Goal: Answer question/provide support: Share knowledge or assist other users

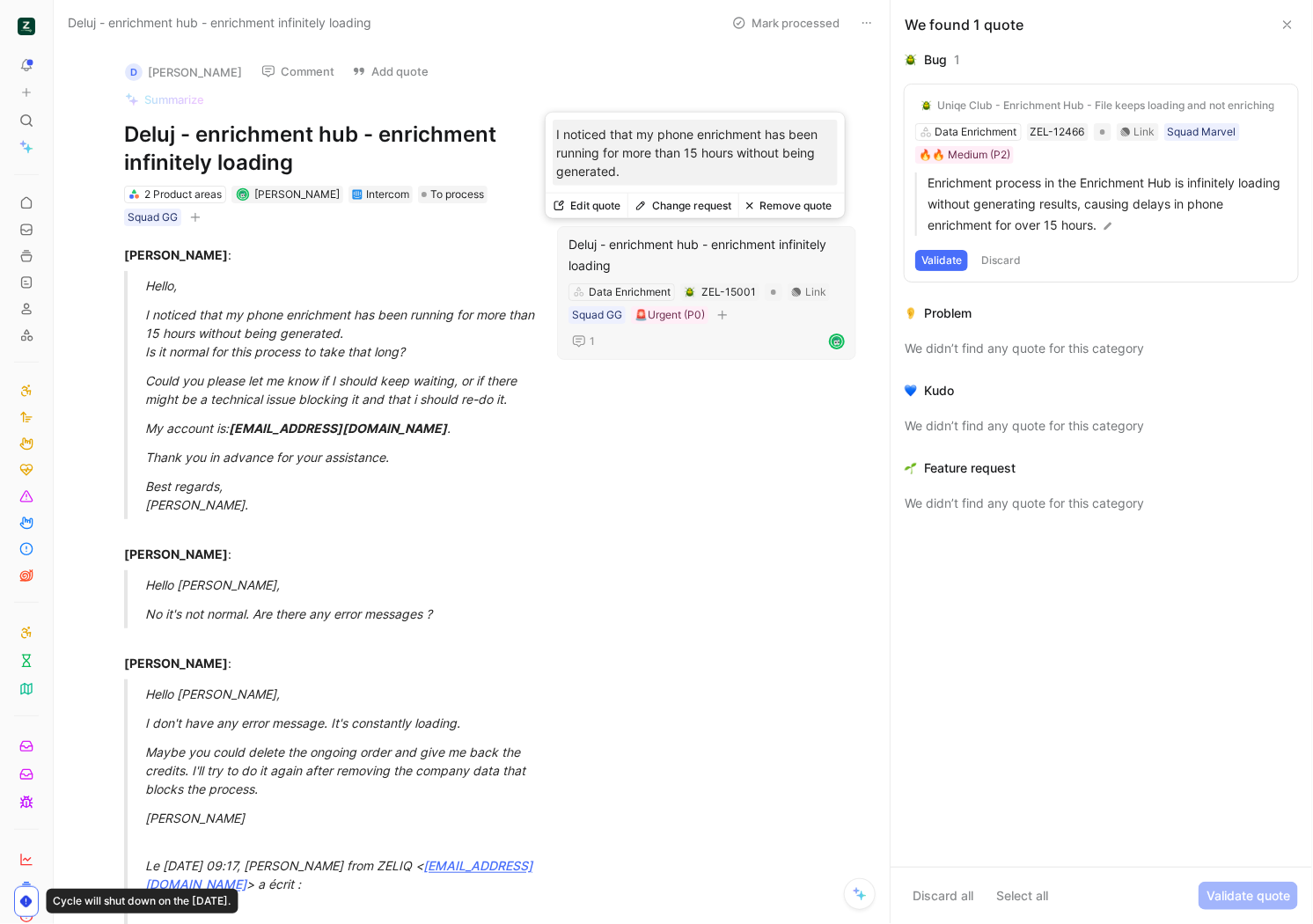
click at [756, 259] on div "Deluj - enrichment hub - enrichment infinitely loading" at bounding box center [707, 255] width 277 height 42
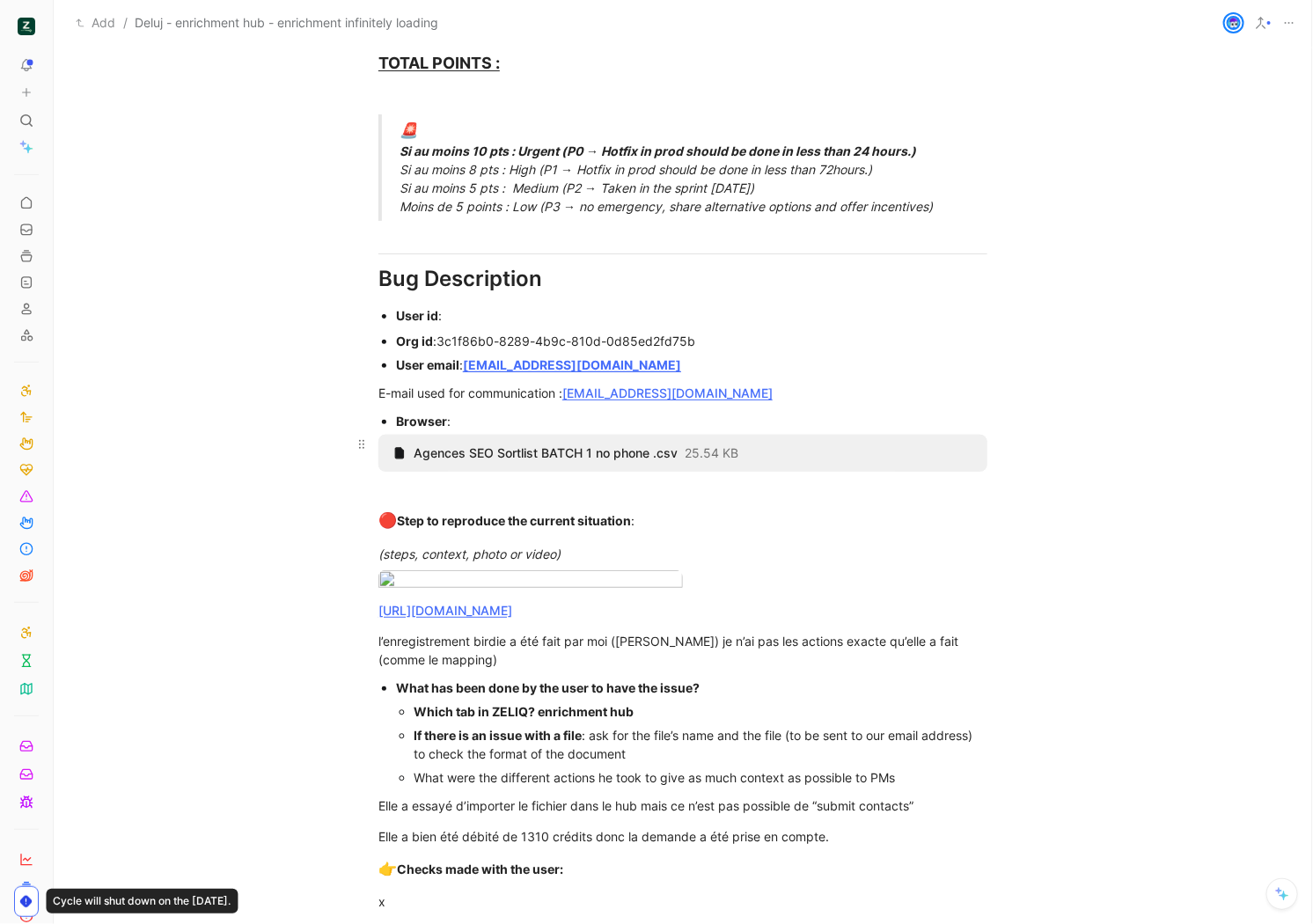
scroll to position [1103, 0]
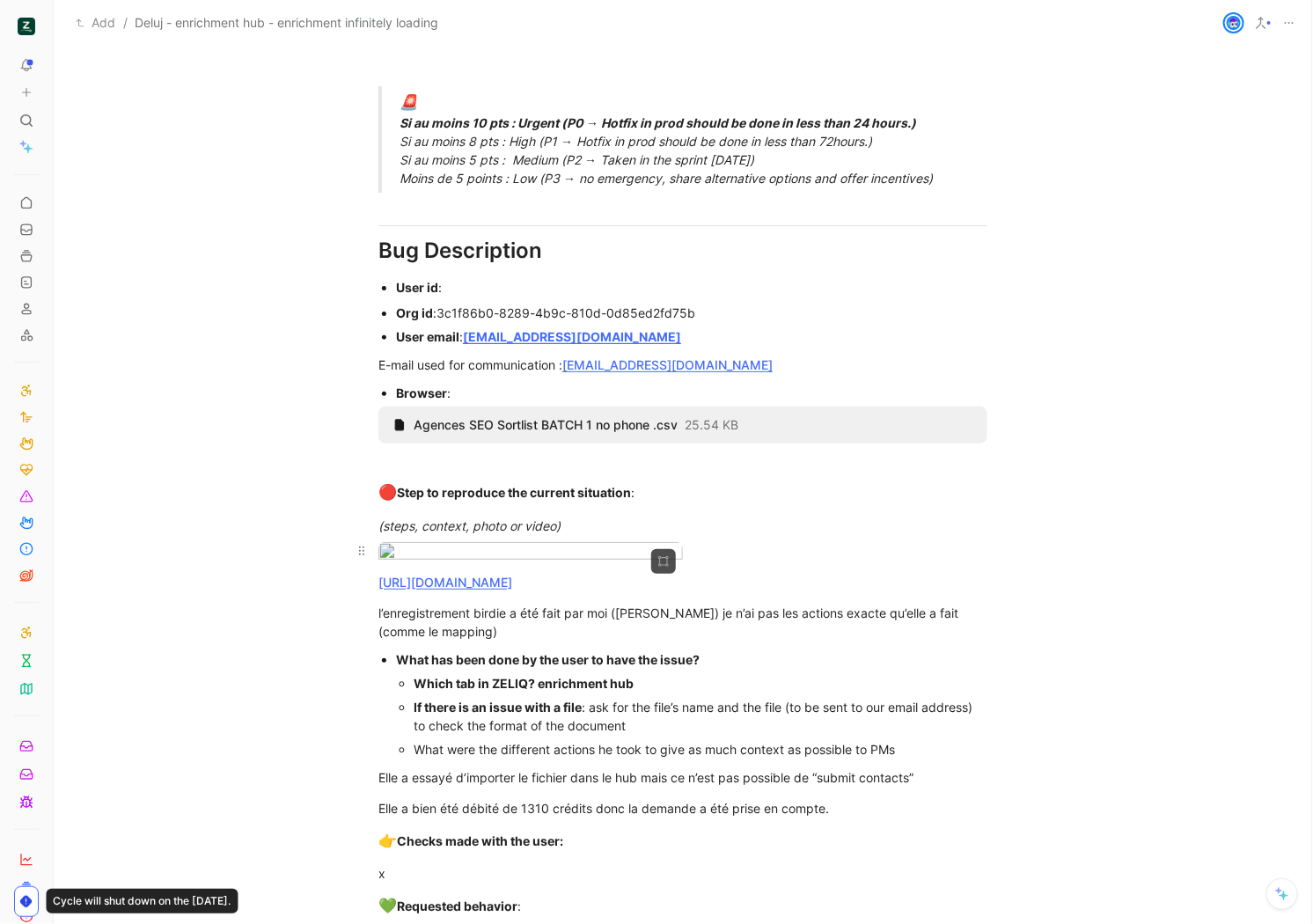
click at [558, 608] on body "To pick up a draggable item, press the space bar. While dragging, use the arrow…" at bounding box center [656, 462] width 1313 height 924
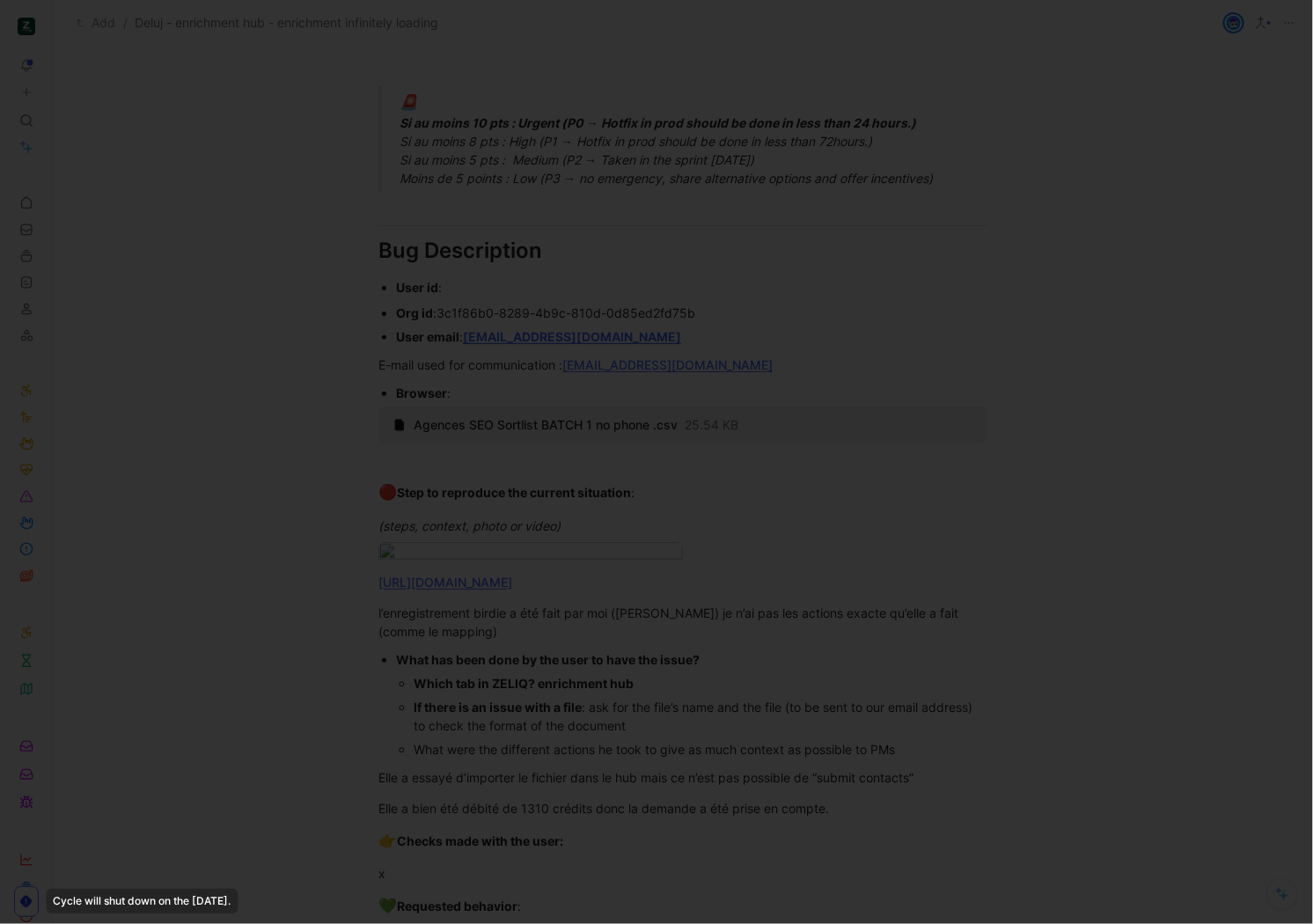
click at [537, 923] on div at bounding box center [656, 924] width 1313 height 0
click at [688, 237] on div at bounding box center [656, 462] width 1313 height 924
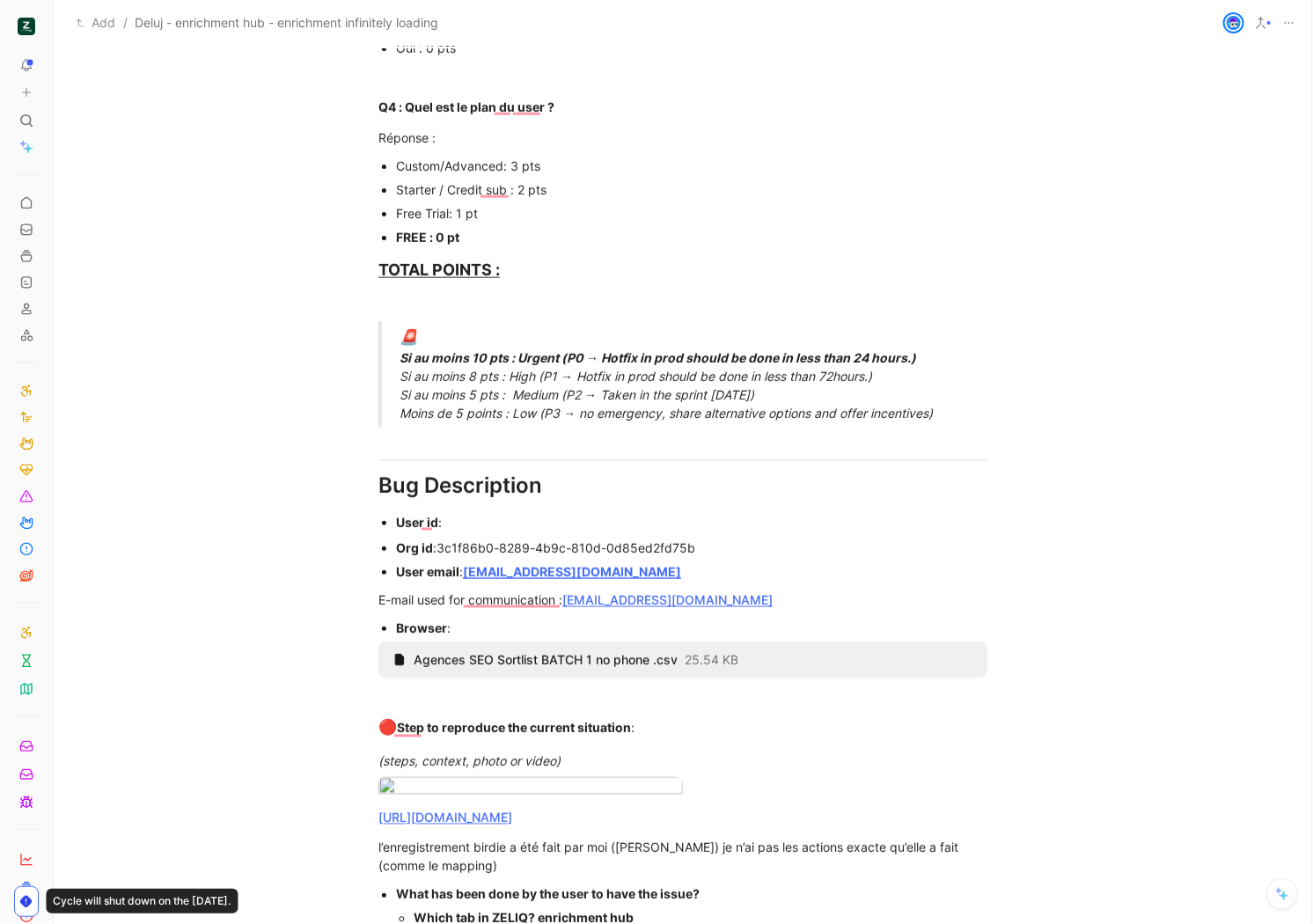
scroll to position [0, 0]
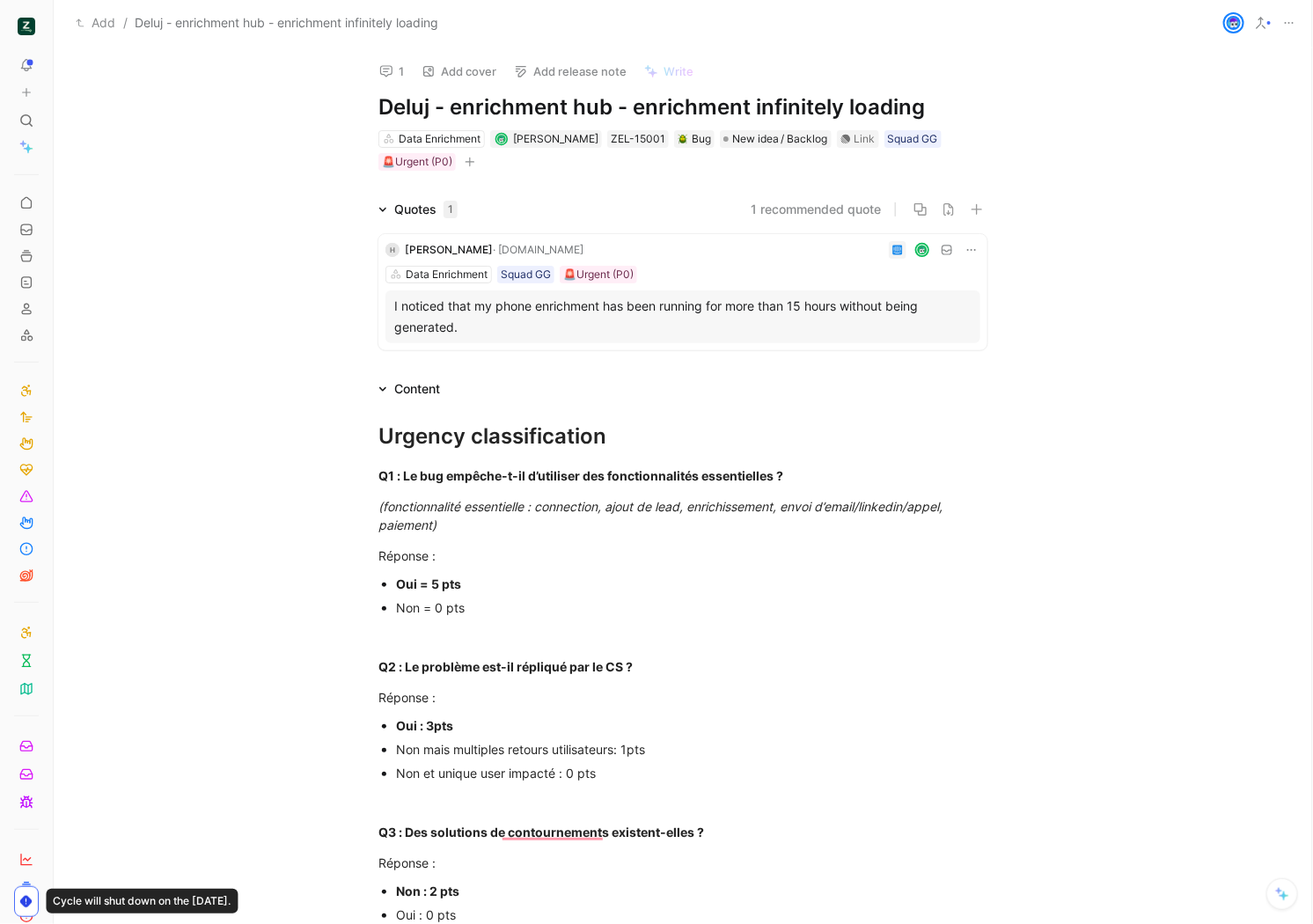
click at [1289, 19] on icon at bounding box center [1289, 22] width 14 height 14
click at [779, 269] on div "Data Enrichment Squad GG 🚨Urgent (P0)" at bounding box center [683, 274] width 595 height 17
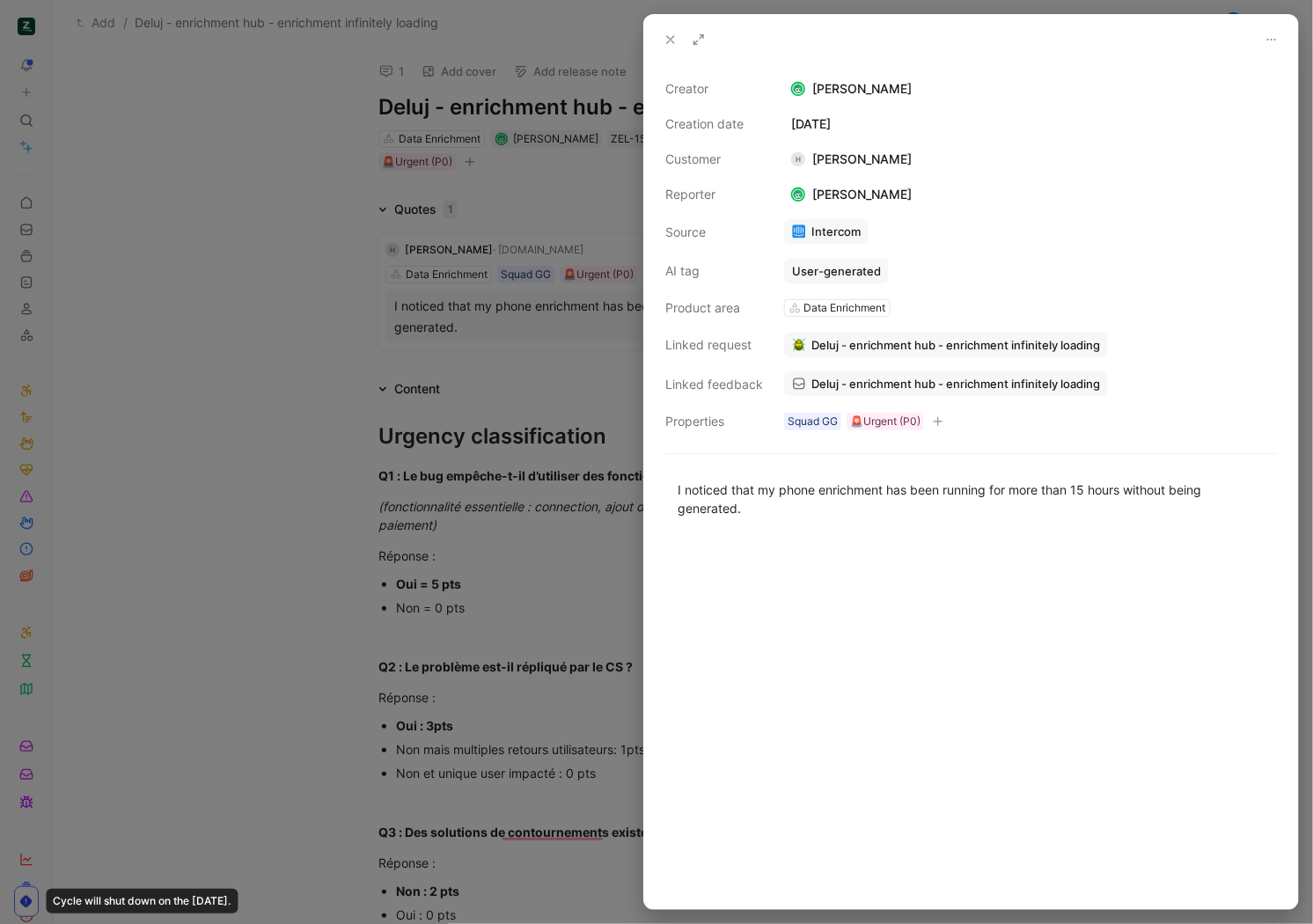
click at [847, 375] on link "Deluj - enrichment hub - enrichment infinitely loading" at bounding box center [947, 384] width 324 height 25
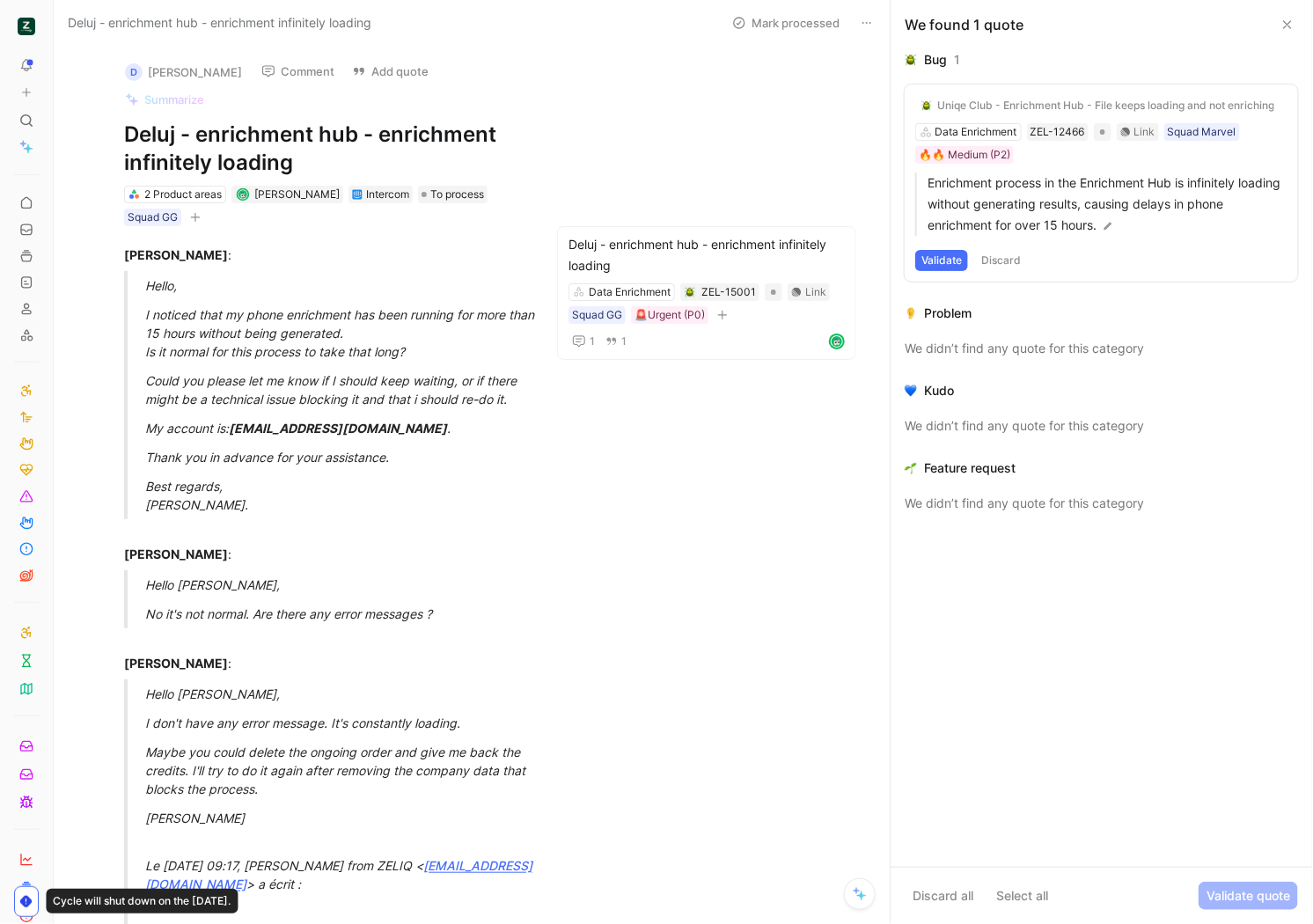
click at [1286, 29] on icon at bounding box center [1287, 24] width 14 height 14
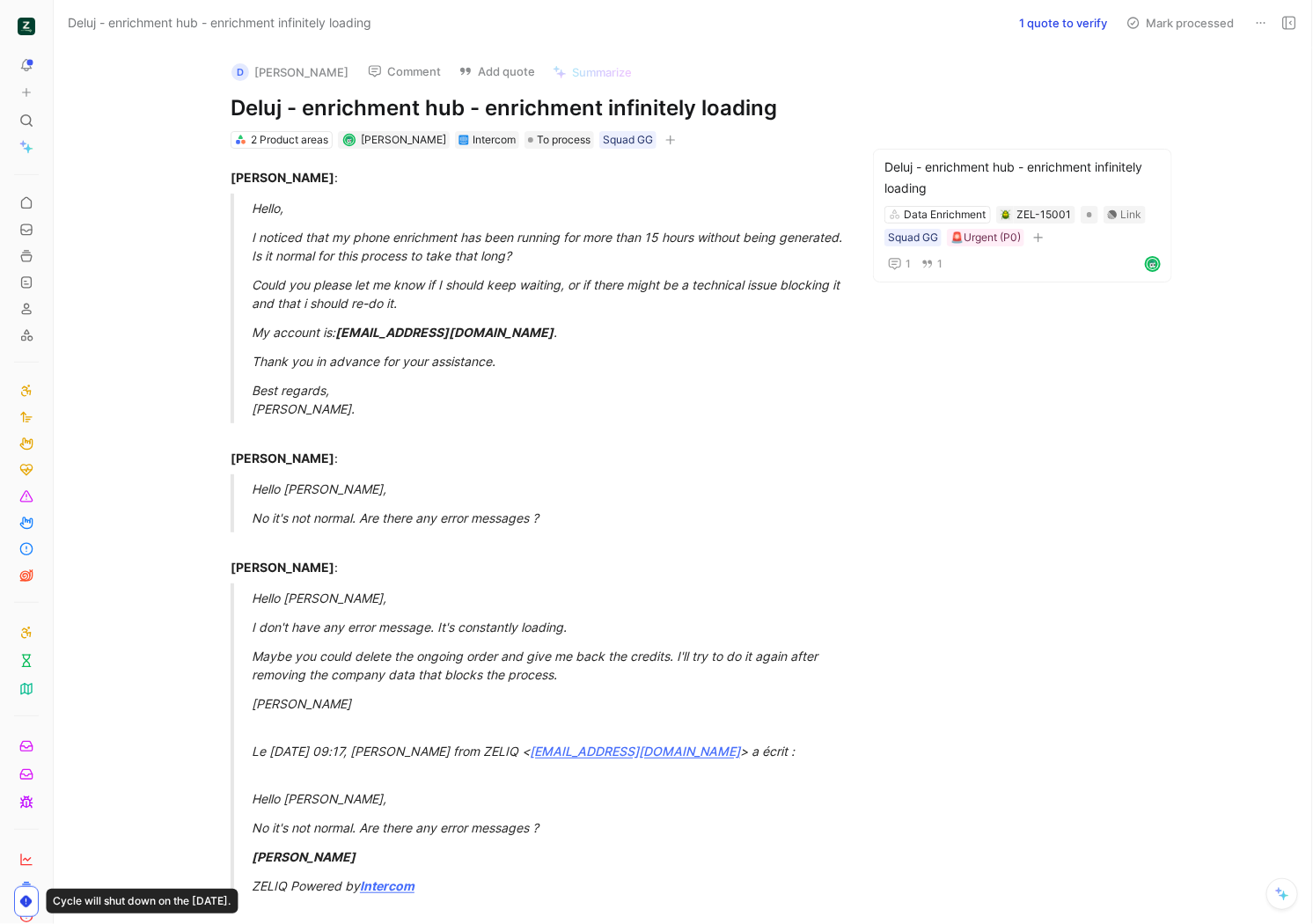
click at [1280, 18] on button at bounding box center [1289, 23] width 25 height 25
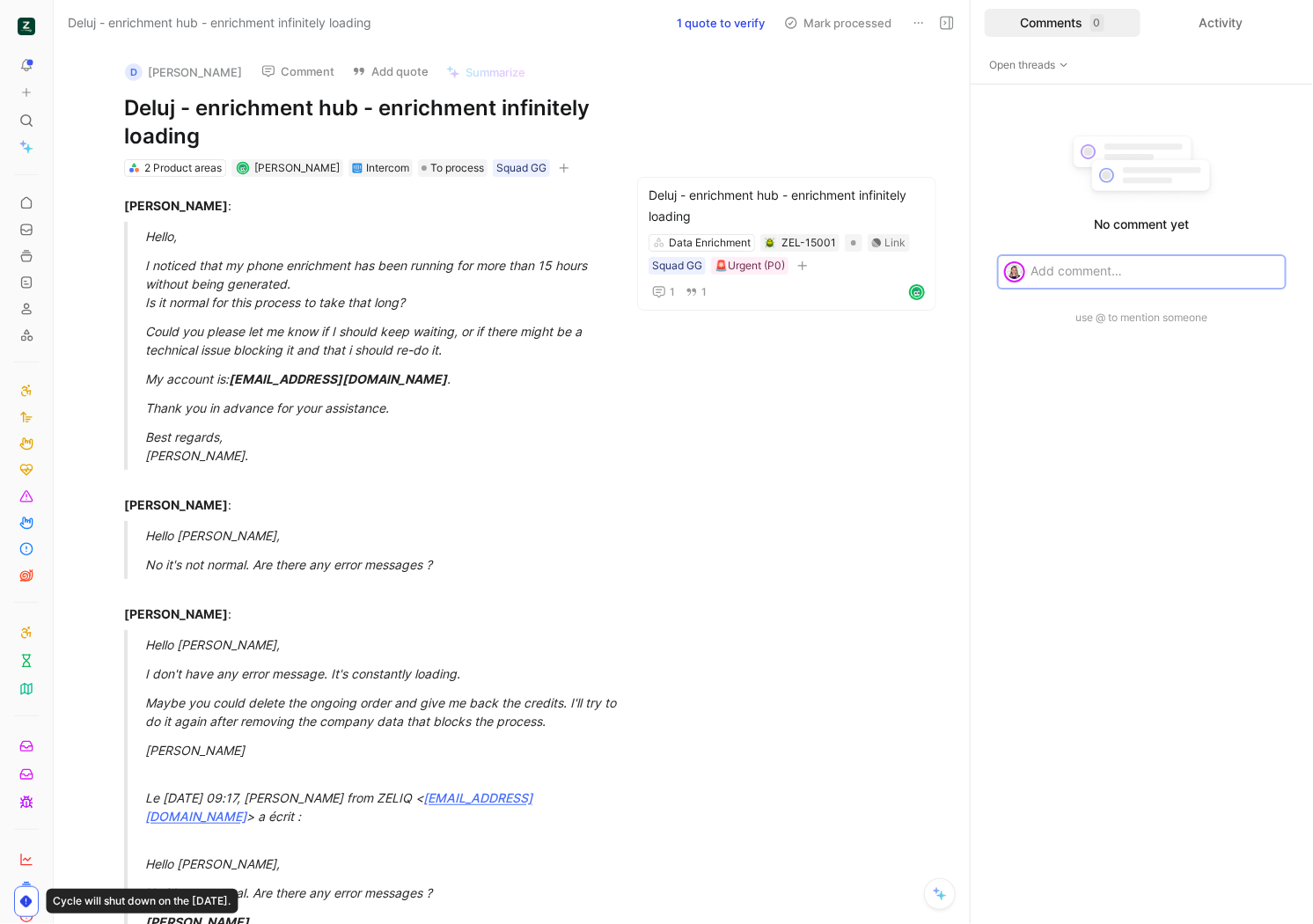
click at [1156, 259] on div at bounding box center [1158, 271] width 255 height 29
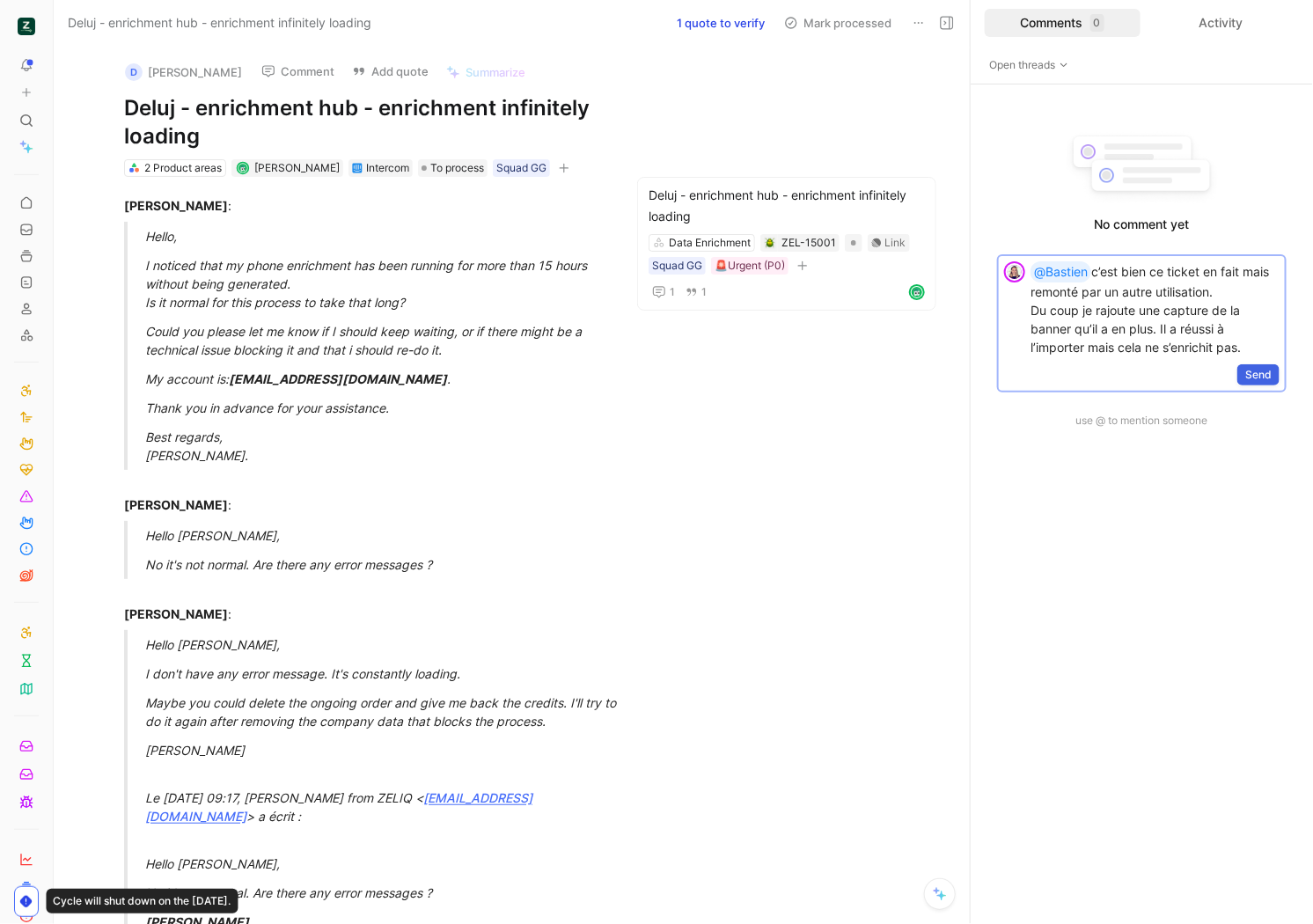
click at [1260, 371] on span "Send" at bounding box center [1258, 375] width 27 height 17
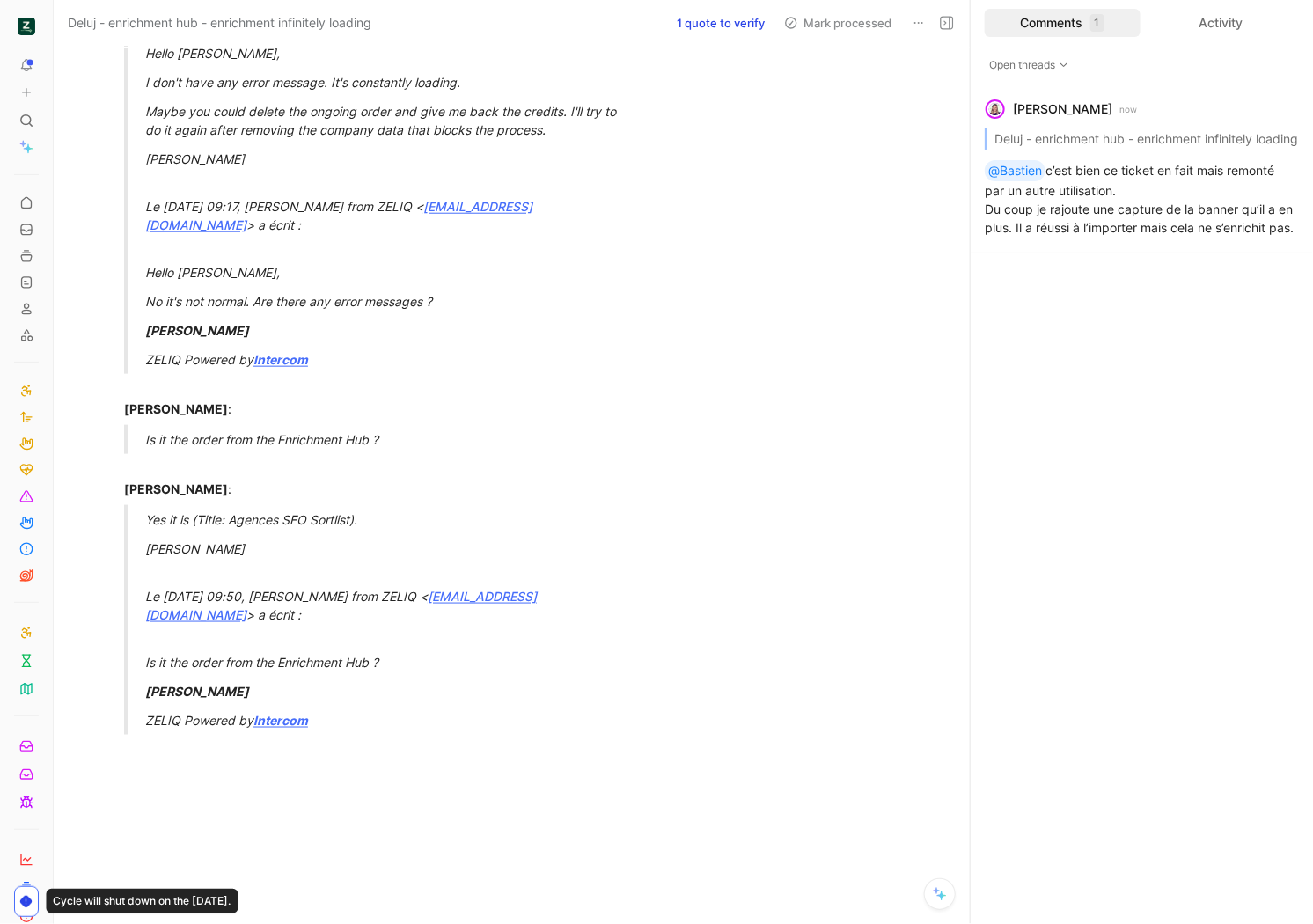
scroll to position [705, 0]
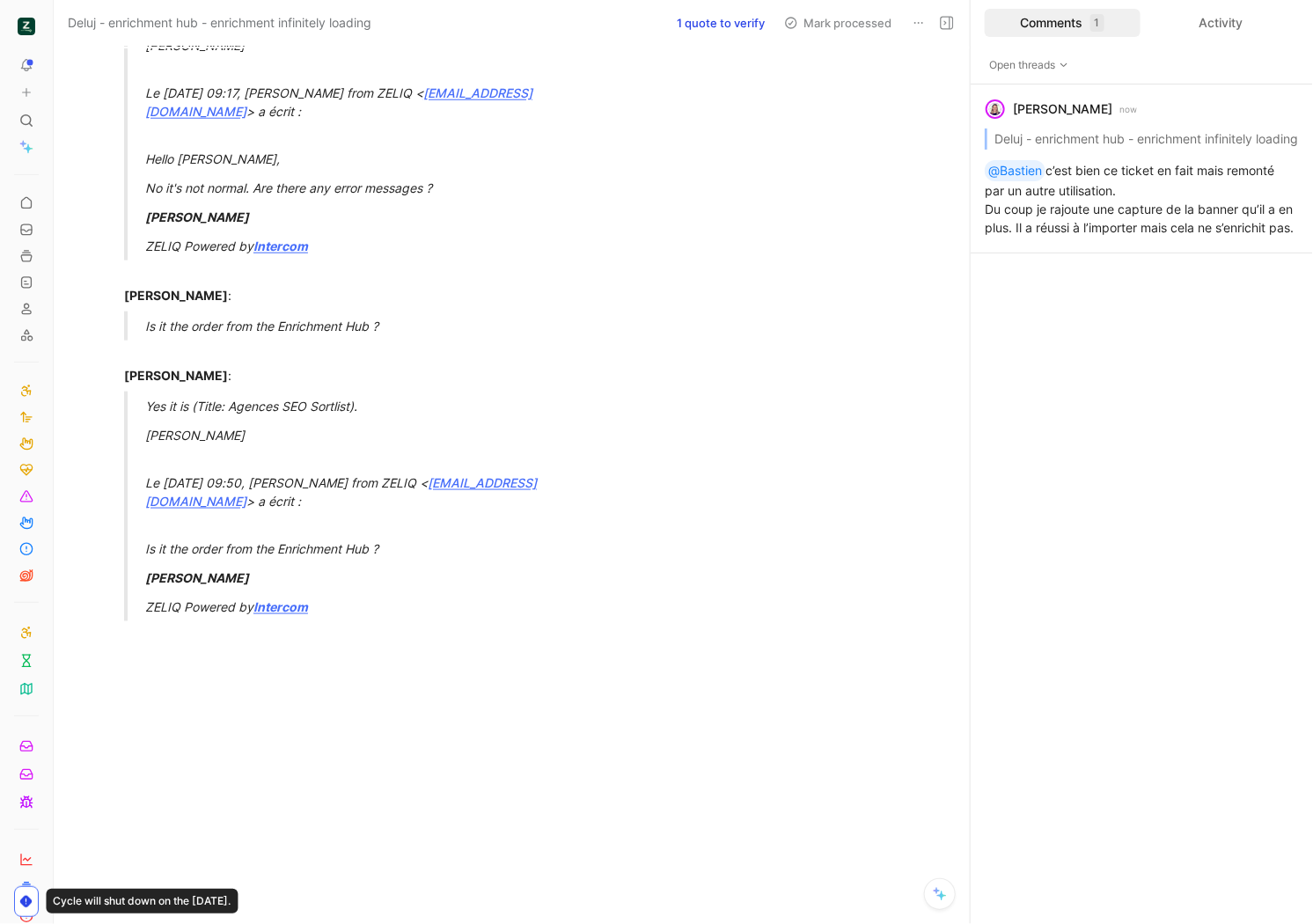
click at [354, 628] on div at bounding box center [364, 647] width 480 height 37
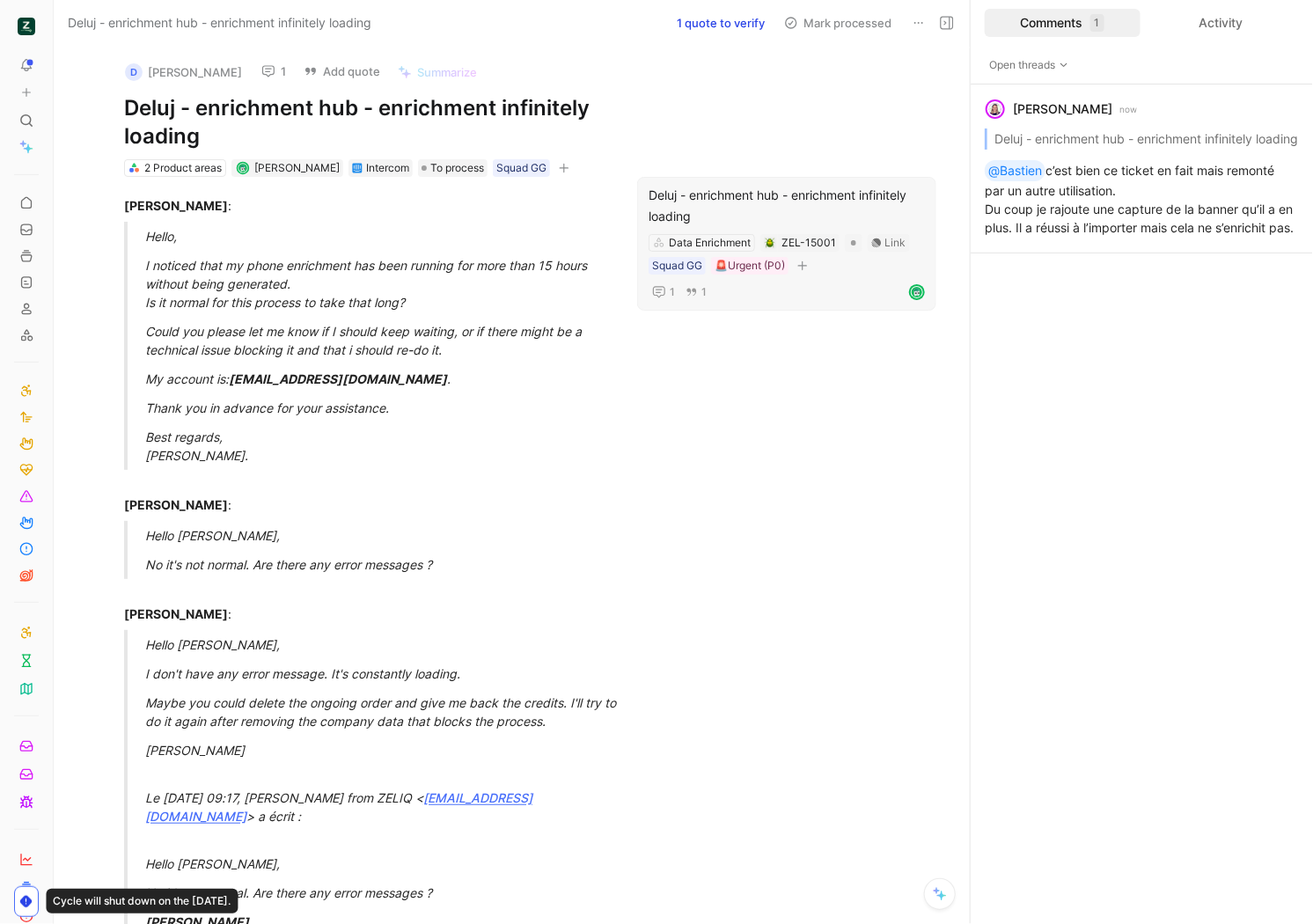
click at [750, 199] on div "Deluj - enrichment hub - enrichment infinitely loading" at bounding box center [787, 206] width 277 height 42
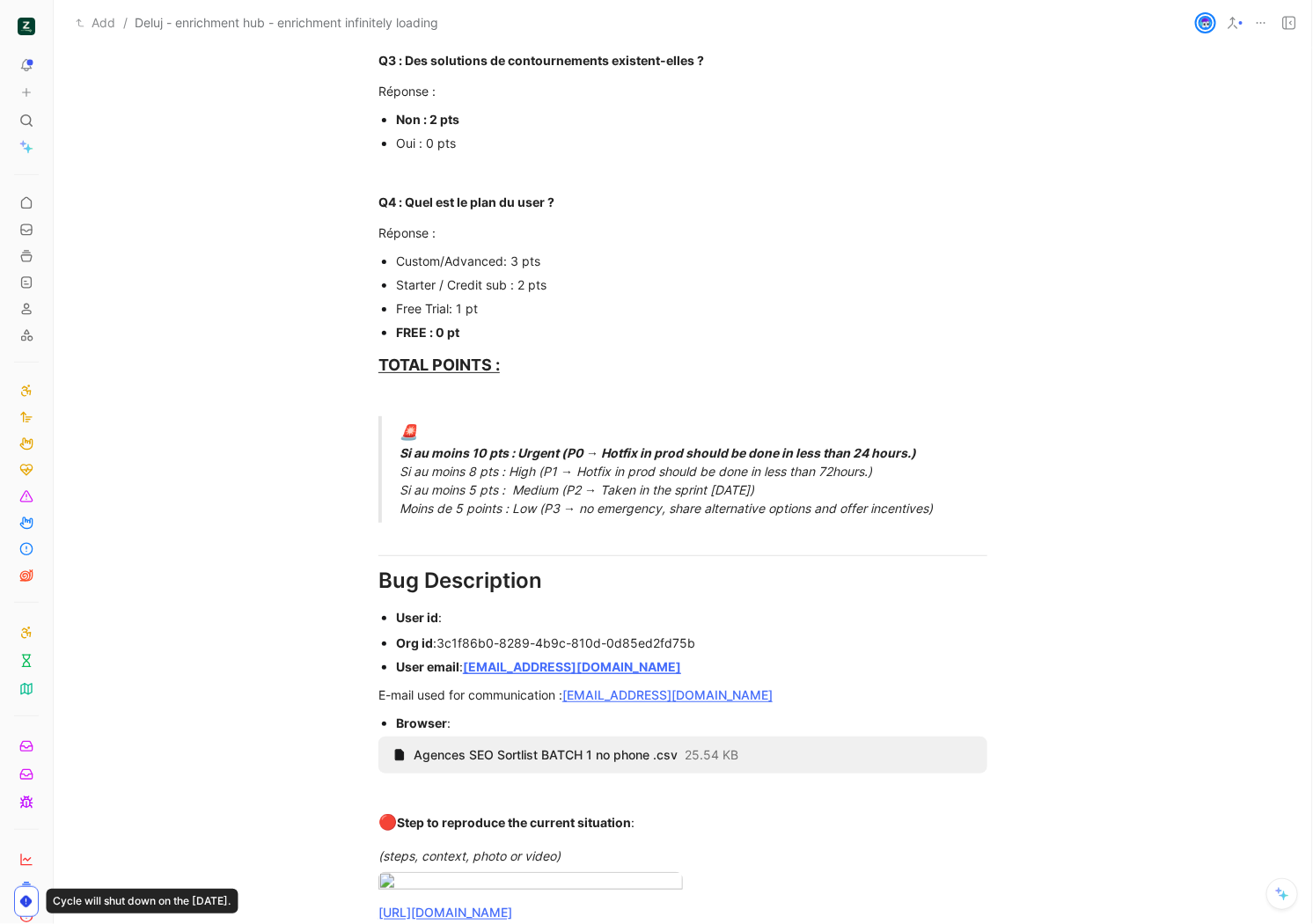
scroll to position [1498, 0]
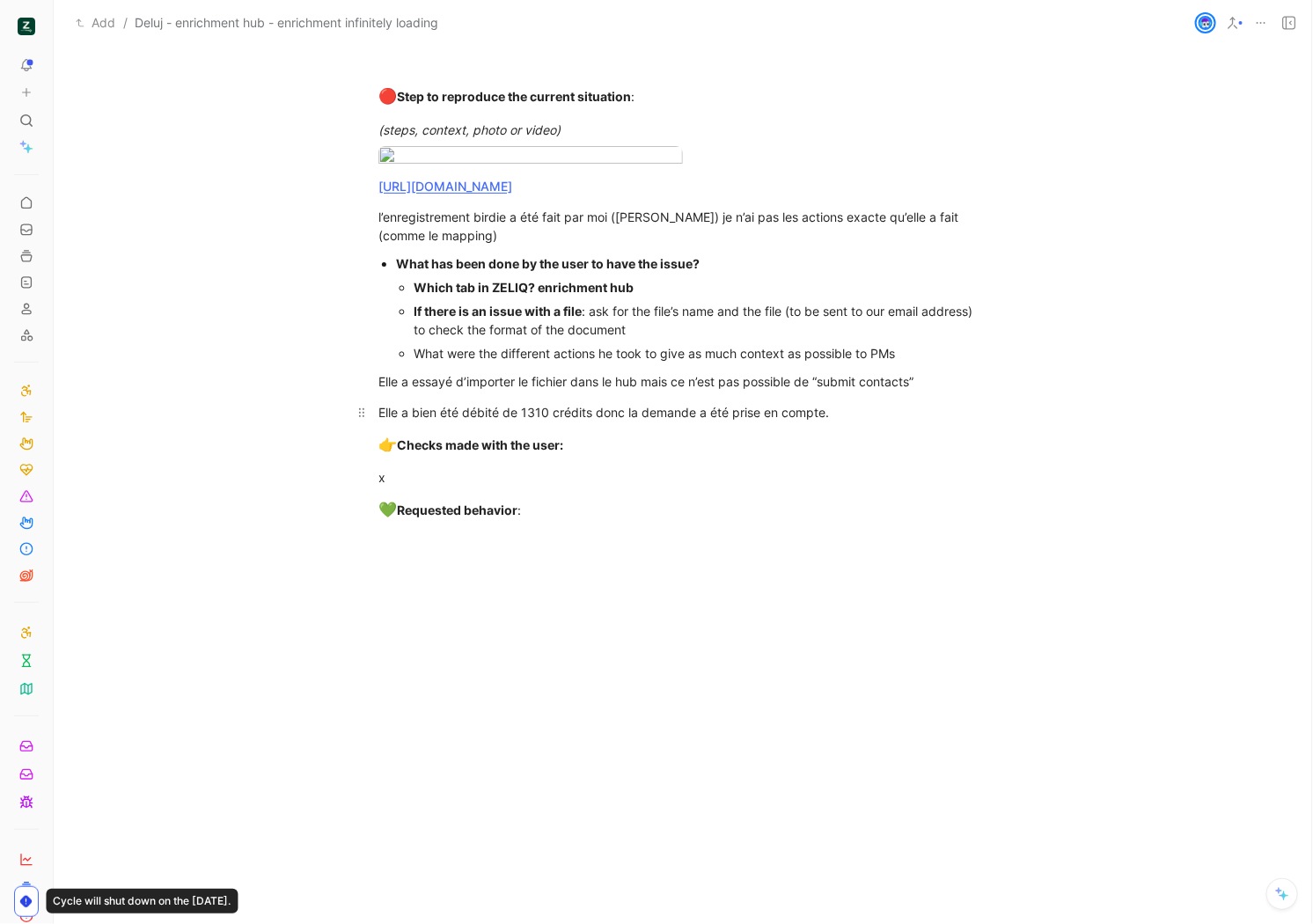
click at [618, 487] on div "x" at bounding box center [682, 477] width 609 height 18
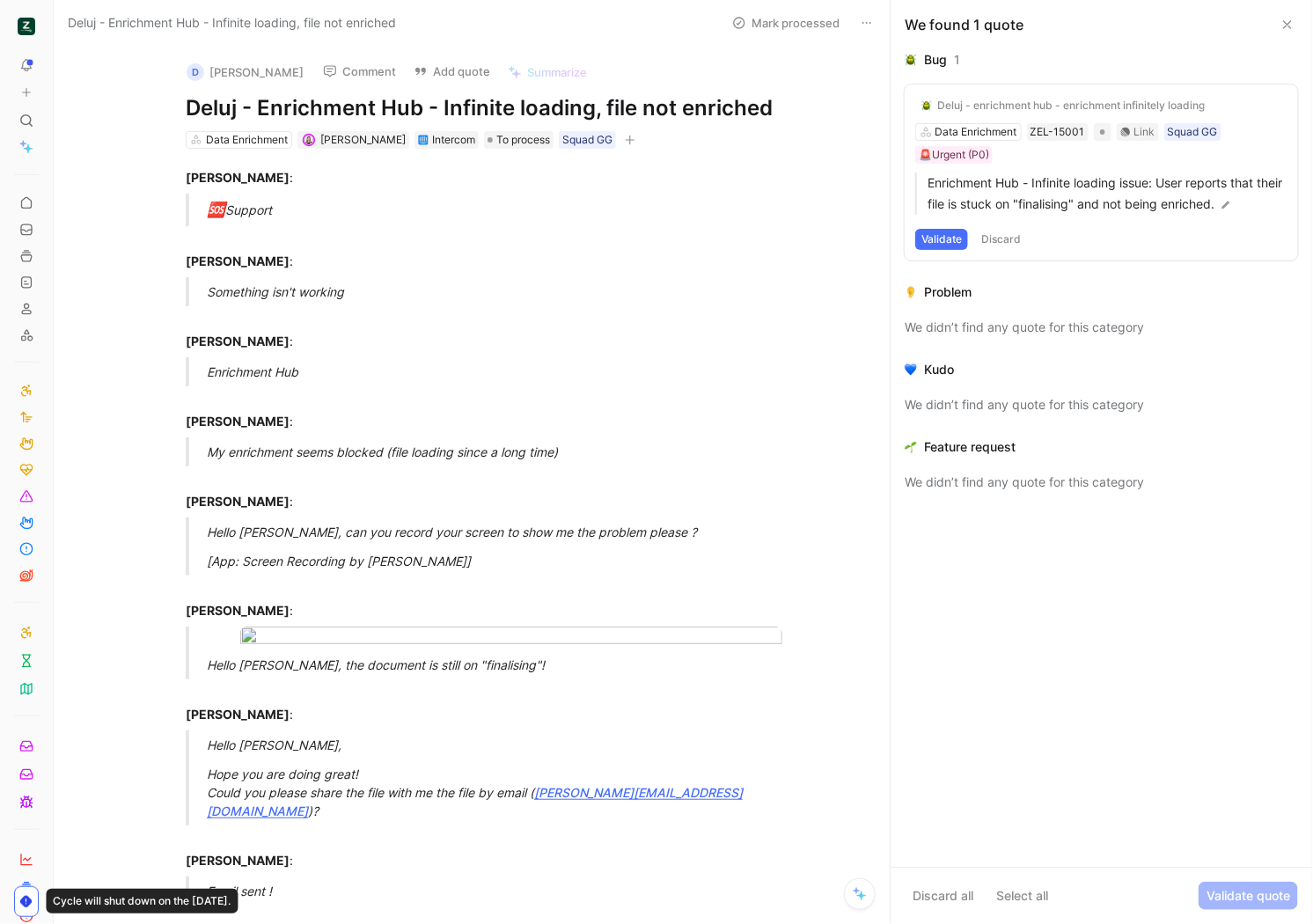
click at [860, 22] on icon at bounding box center [866, 22] width 14 height 14
click at [895, 83] on div "Delete" at bounding box center [946, 86] width 118 height 21
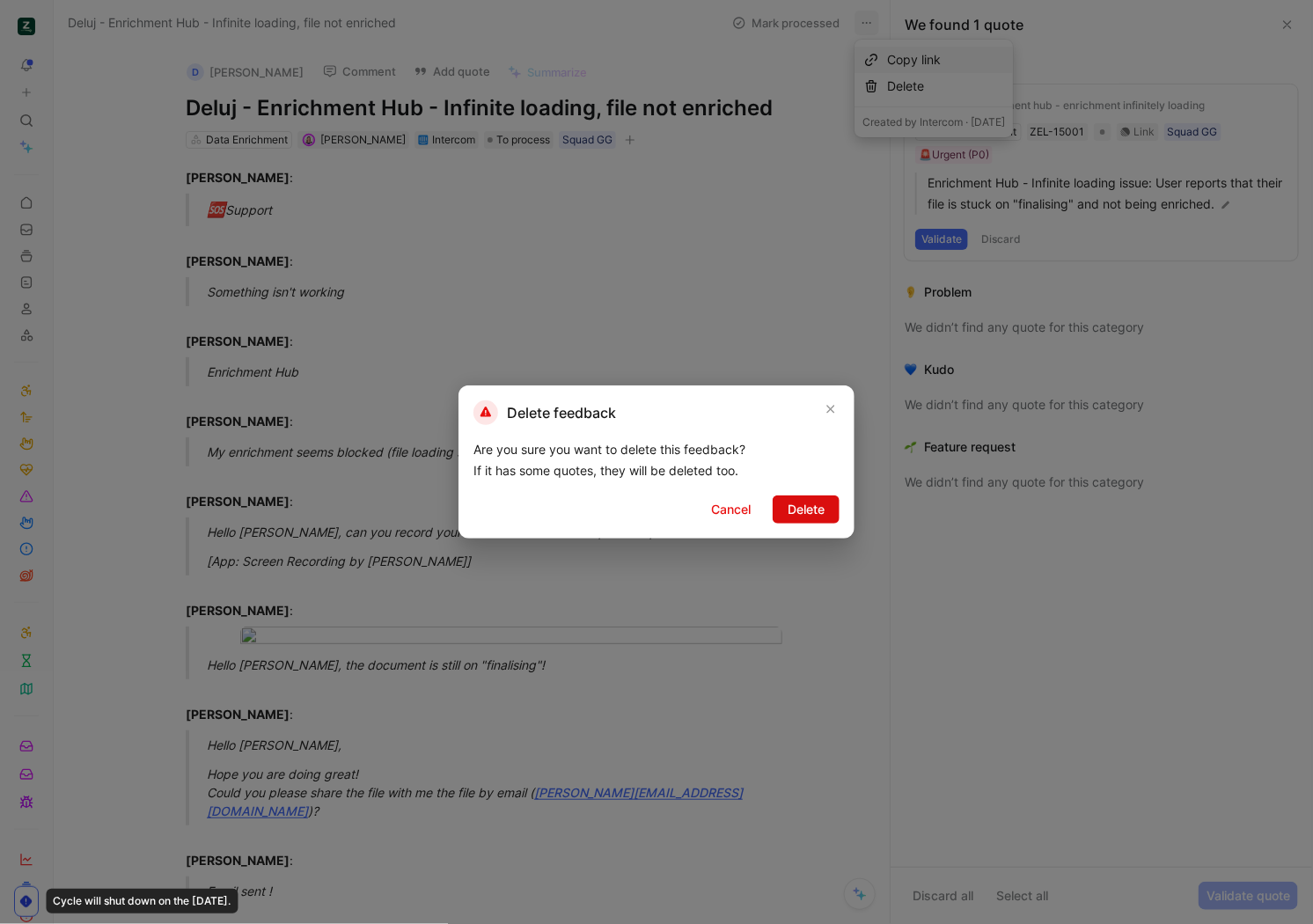
click at [786, 505] on button "Delete" at bounding box center [806, 509] width 67 height 28
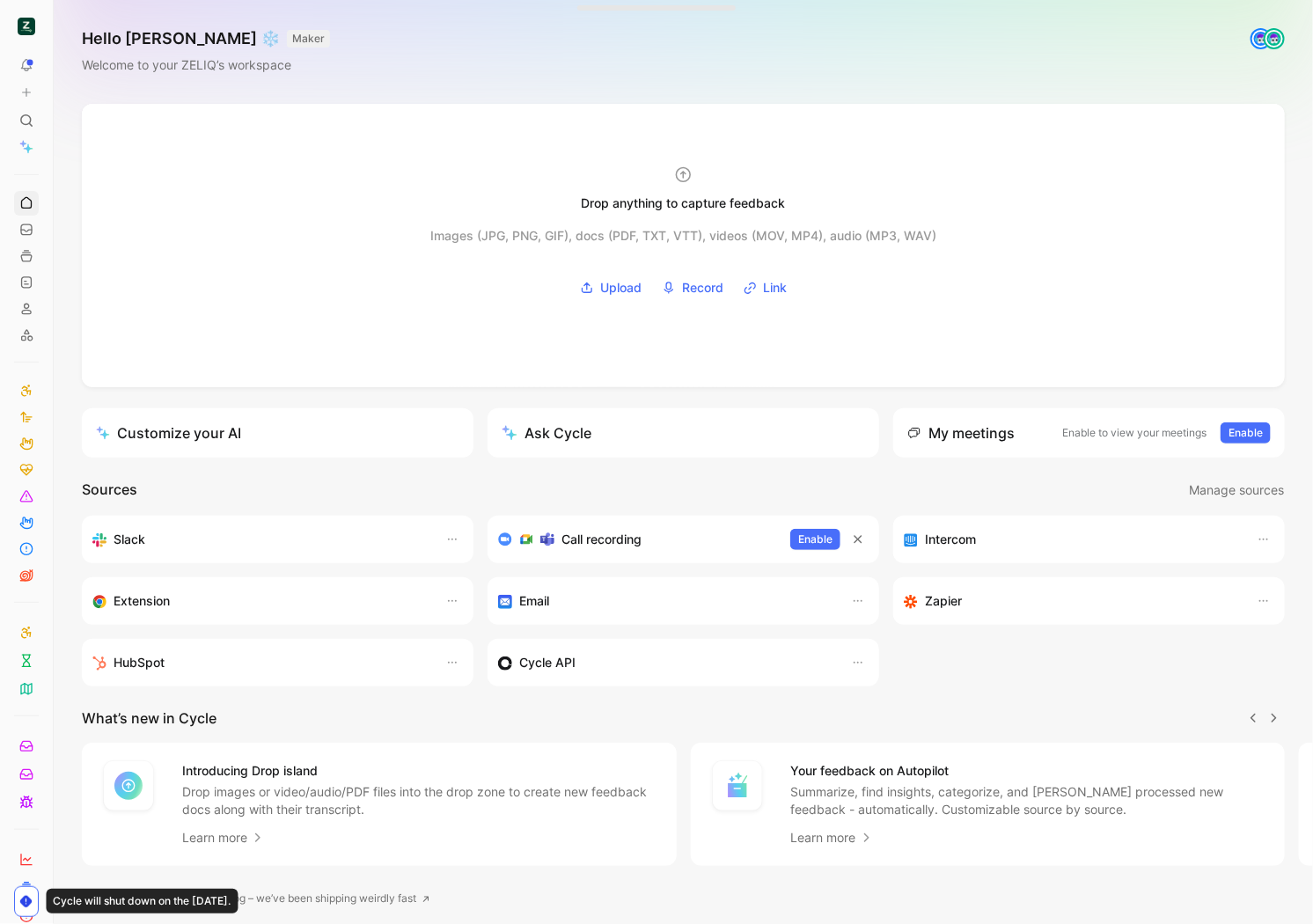
scroll to position [0, 1]
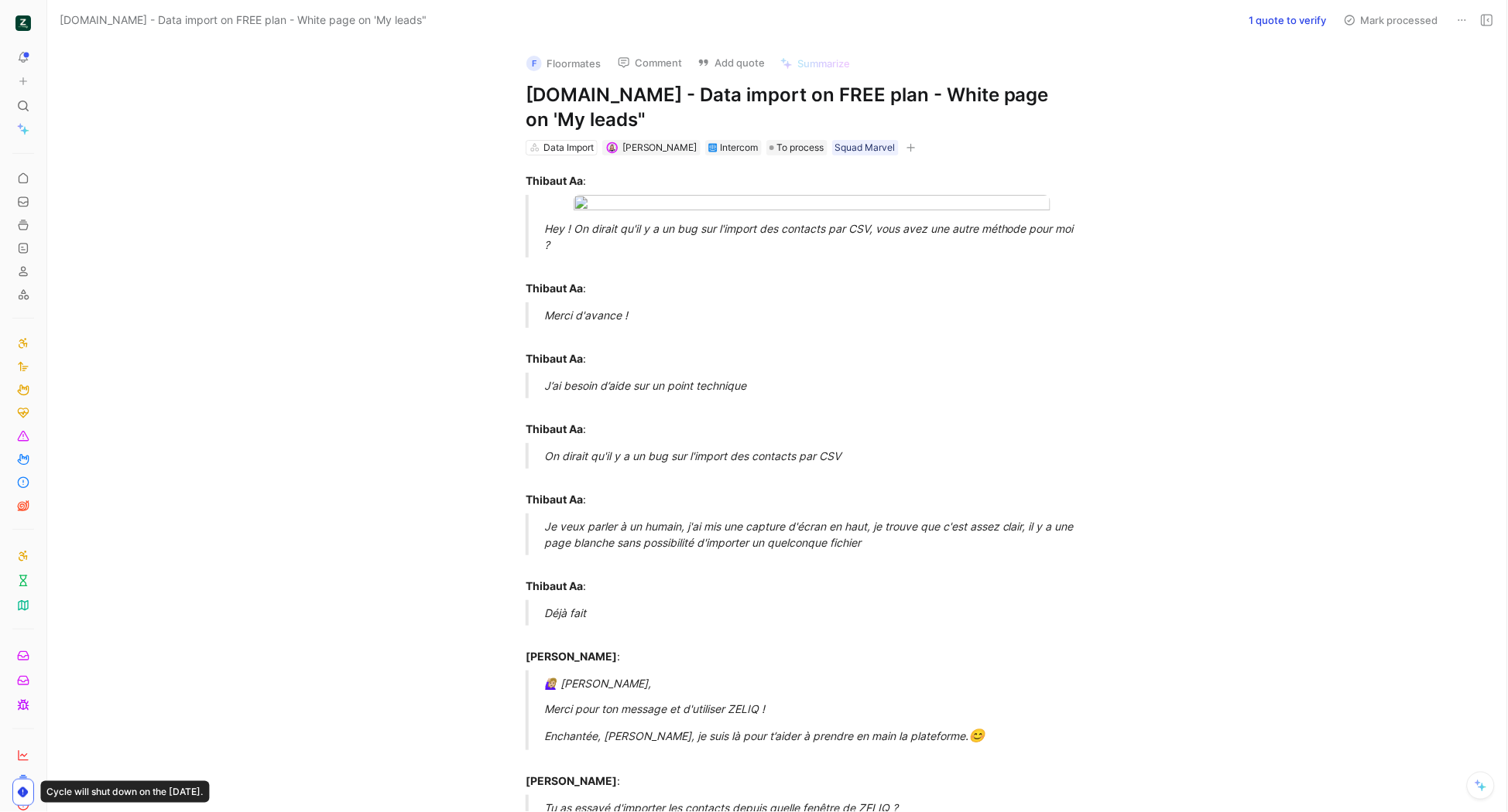
click at [771, 115] on h1 "[DOMAIN_NAME] - Data import on FREE plan - White page on 'My leads"" at bounding box center [793, 108] width 535 height 50
copy h1 "[DOMAIN_NAME] - Data import on FREE plan - White page on 'My leads""
click at [741, 68] on button "Add quote" at bounding box center [731, 62] width 81 height 22
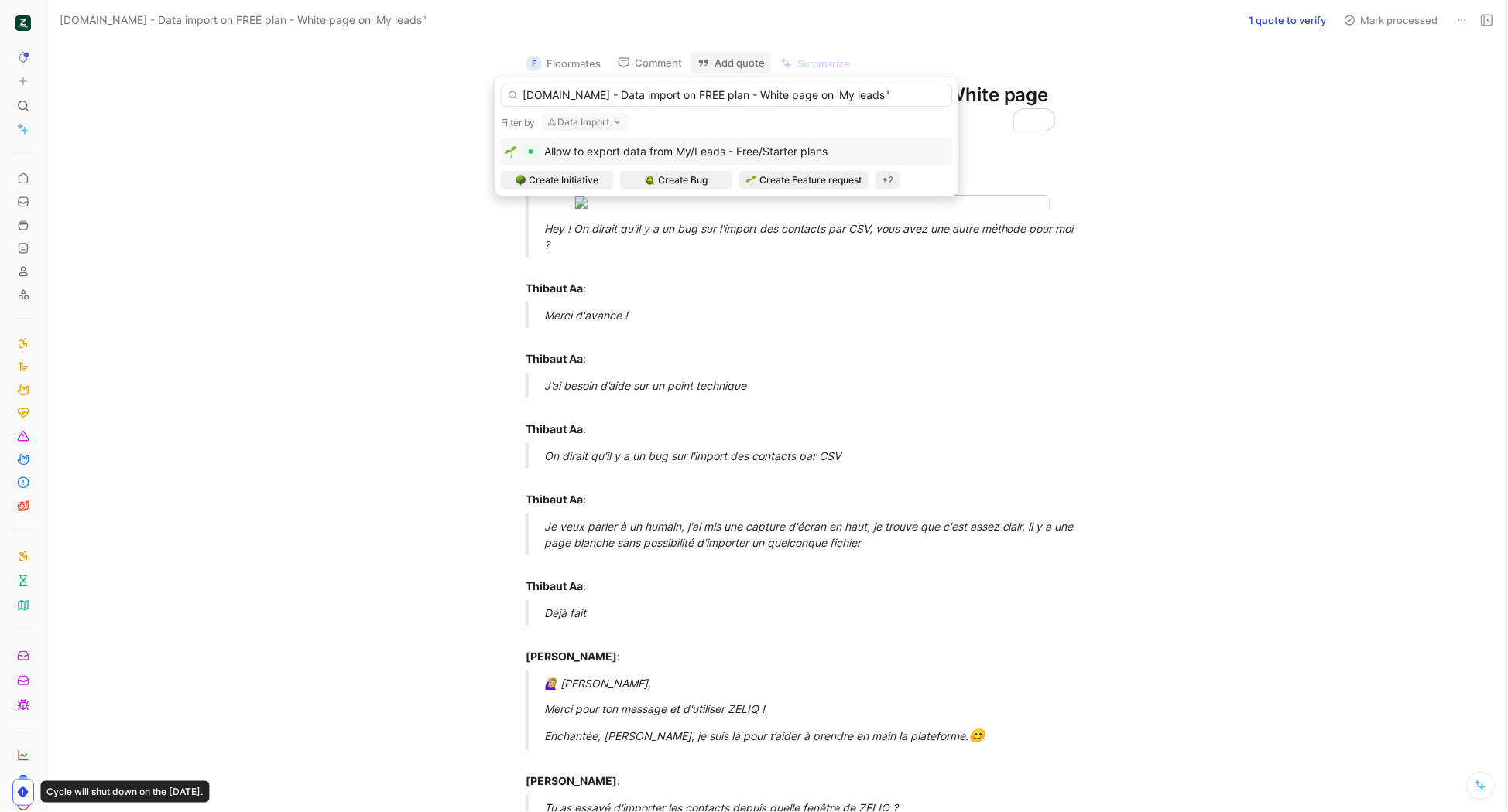
type input "Floormates.app - Data import on FREE plan - White page on 'My leads""
click at [667, 157] on span "Allow to export data from My/Leads - Free/Starter plans" at bounding box center [687, 151] width 283 height 13
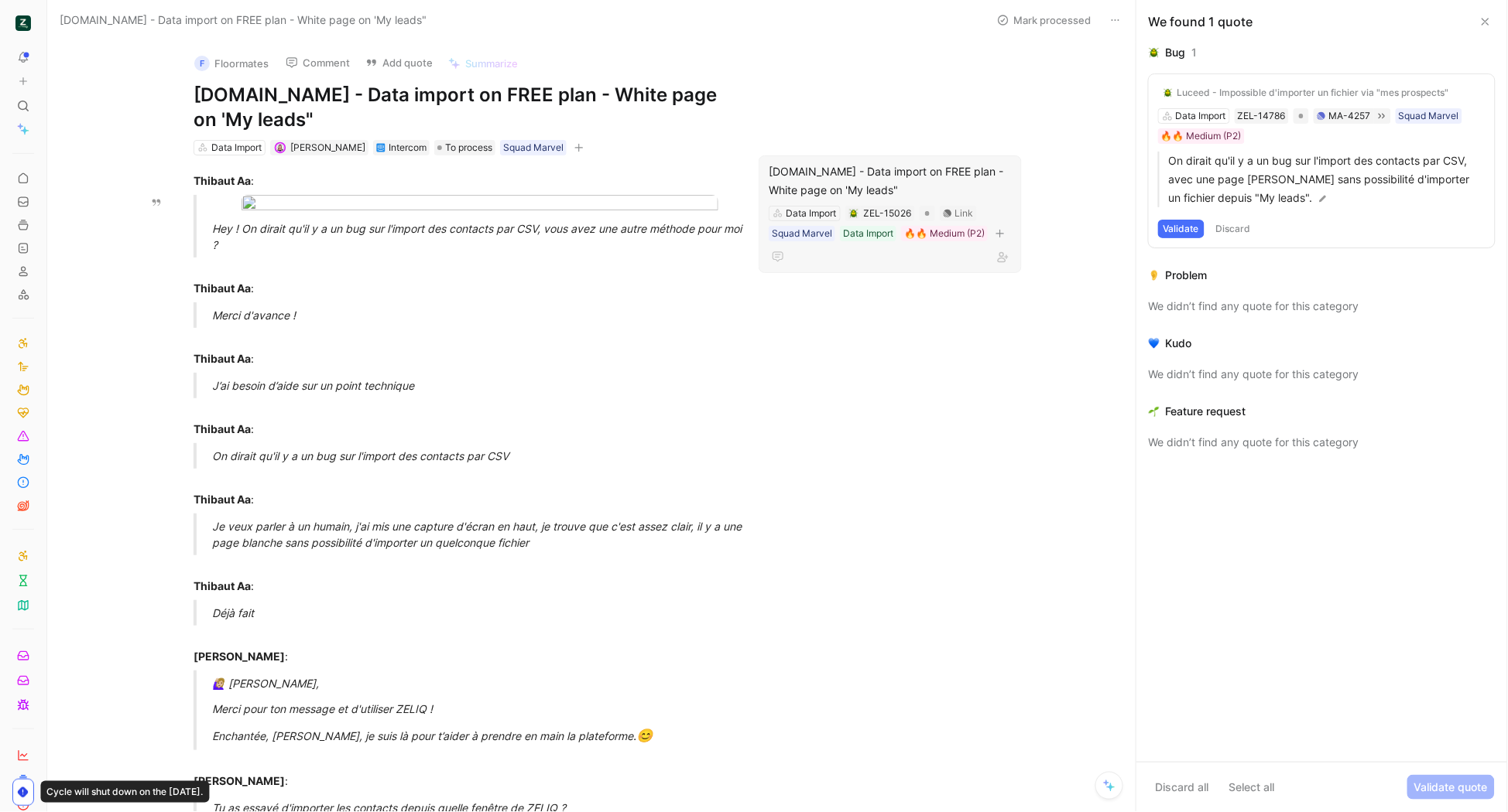
click at [1001, 171] on div "[DOMAIN_NAME] - Data import on FREE plan - White page on 'My leads"" at bounding box center [890, 181] width 243 height 37
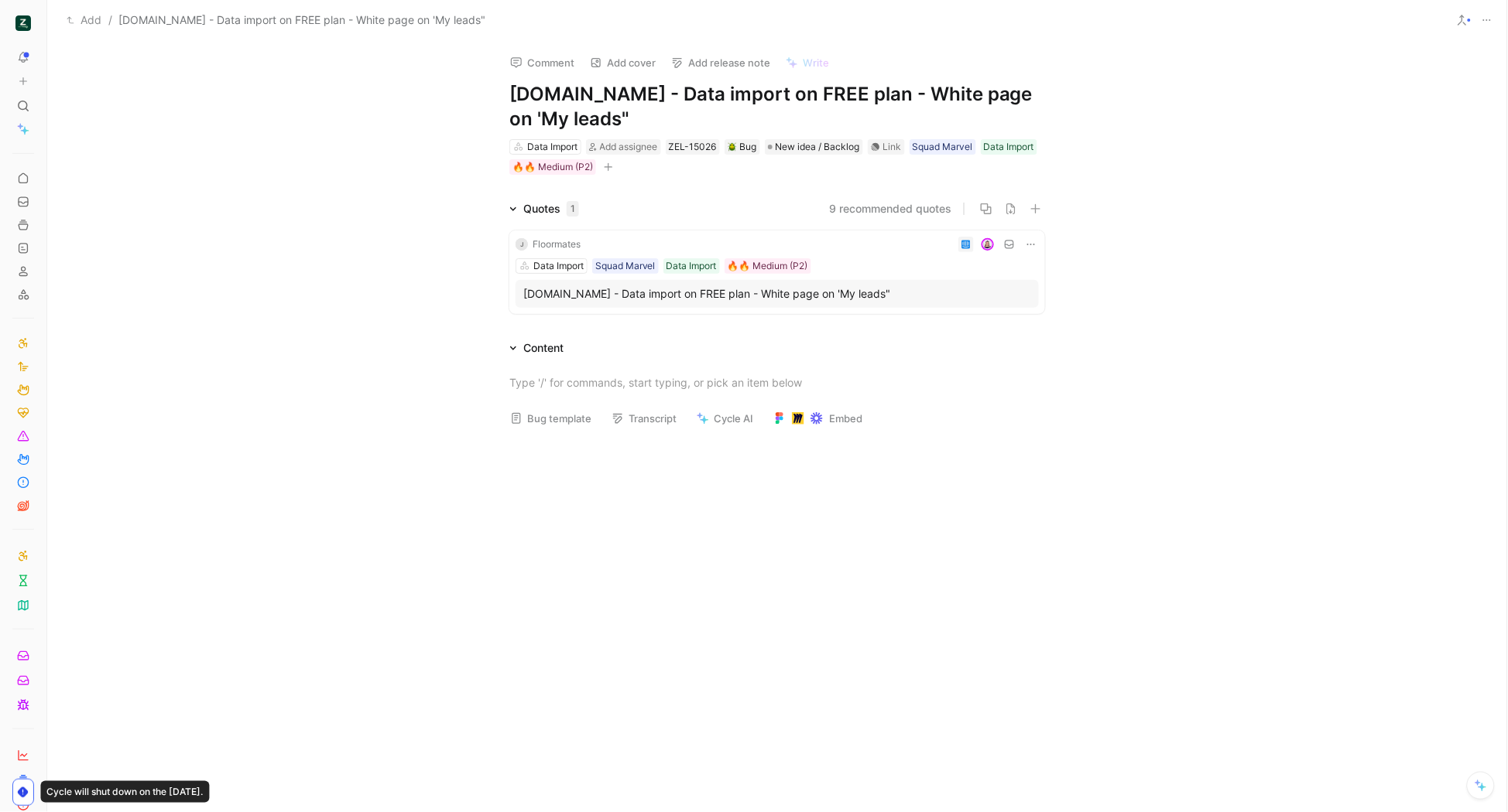
click at [565, 419] on button "Bug template" at bounding box center [551, 418] width 95 height 22
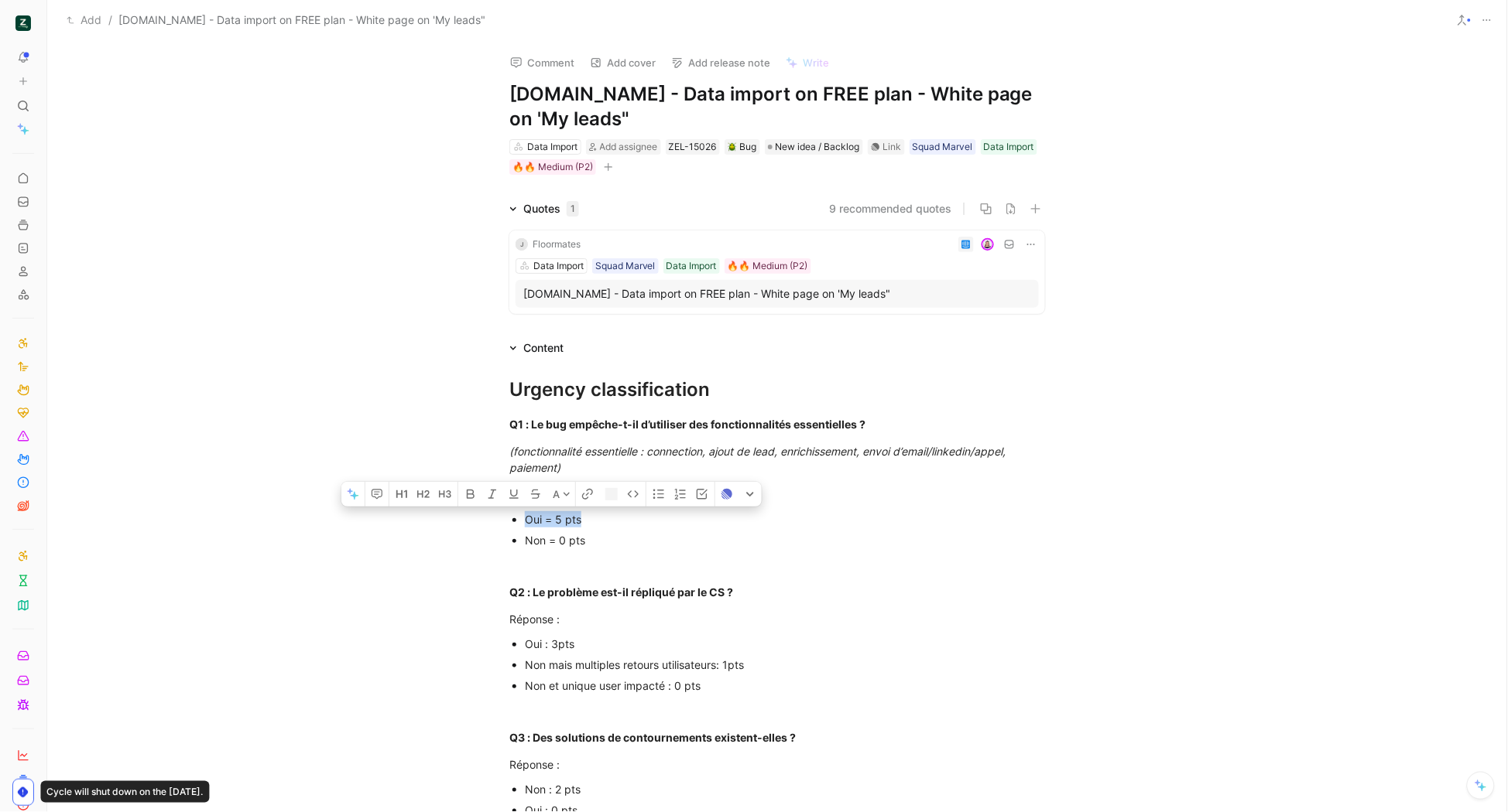
drag, startPoint x: 595, startPoint y: 525, endPoint x: 523, endPoint y: 521, distance: 72.1
click at [525, 521] on div "Oui = 5 pts" at bounding box center [785, 519] width 520 height 16
click at [750, 628] on p "Réponse :" at bounding box center [777, 620] width 594 height 26
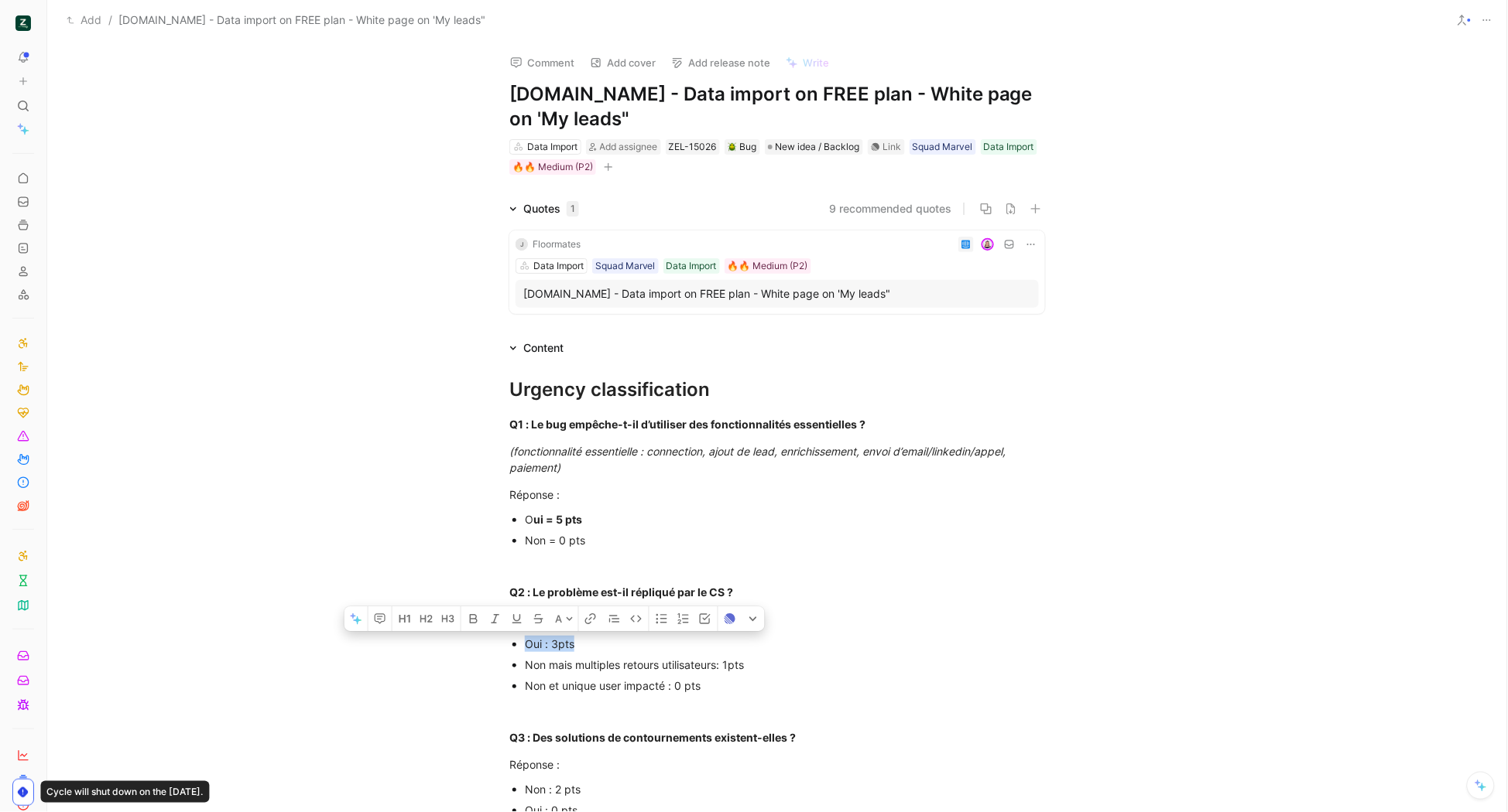
drag, startPoint x: 540, startPoint y: 647, endPoint x: 524, endPoint y: 647, distance: 16.0
click at [525, 647] on div "Oui : 3pts" at bounding box center [785, 644] width 520 height 16
click at [807, 730] on div "Q3 : Des solutions de contournements existent-elles ?" at bounding box center [777, 738] width 535 height 16
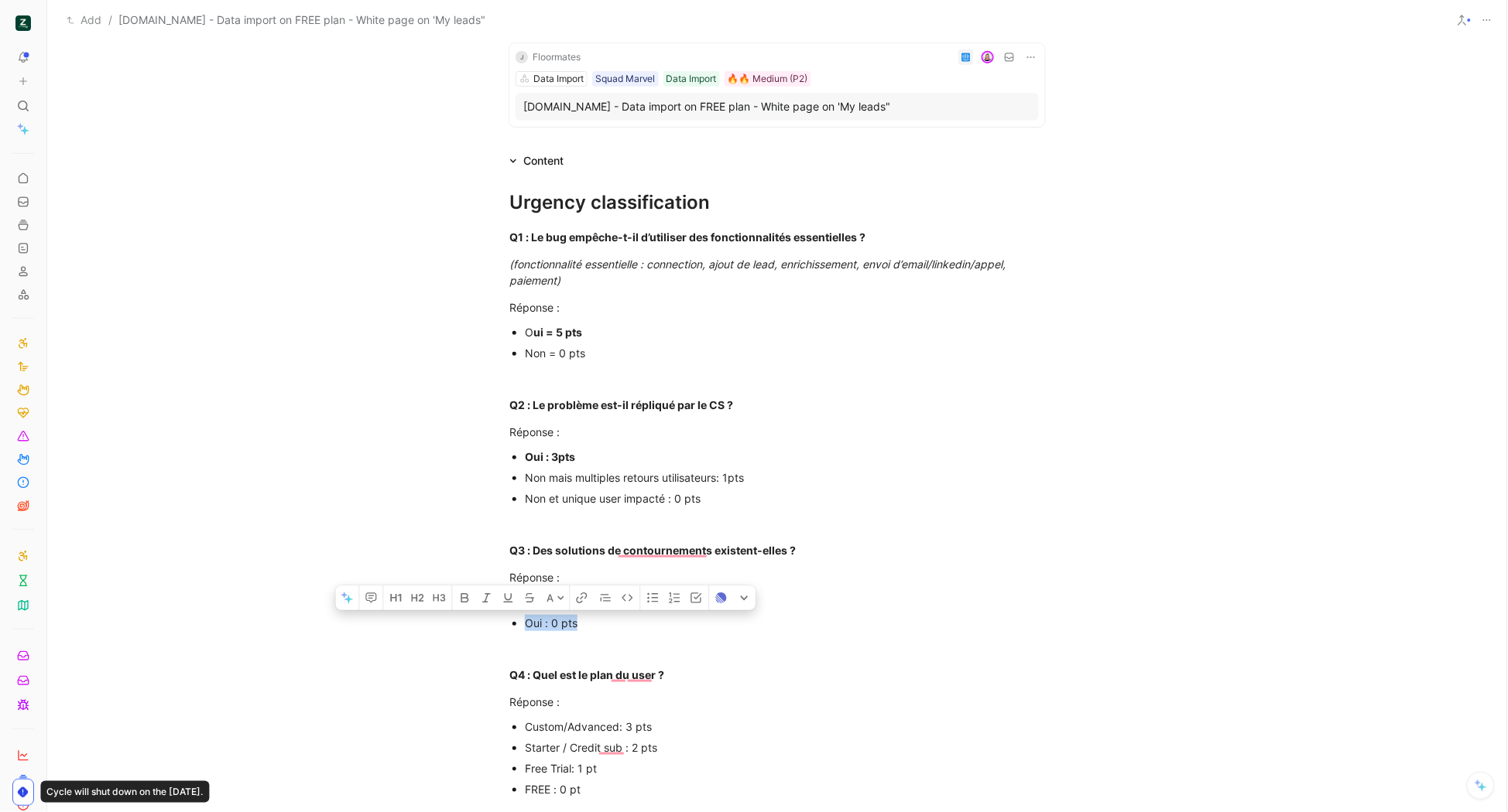
drag, startPoint x: 576, startPoint y: 621, endPoint x: 510, endPoint y: 623, distance: 66.0
click at [525, 623] on li "Oui : 0 pts" at bounding box center [785, 623] width 520 height 21
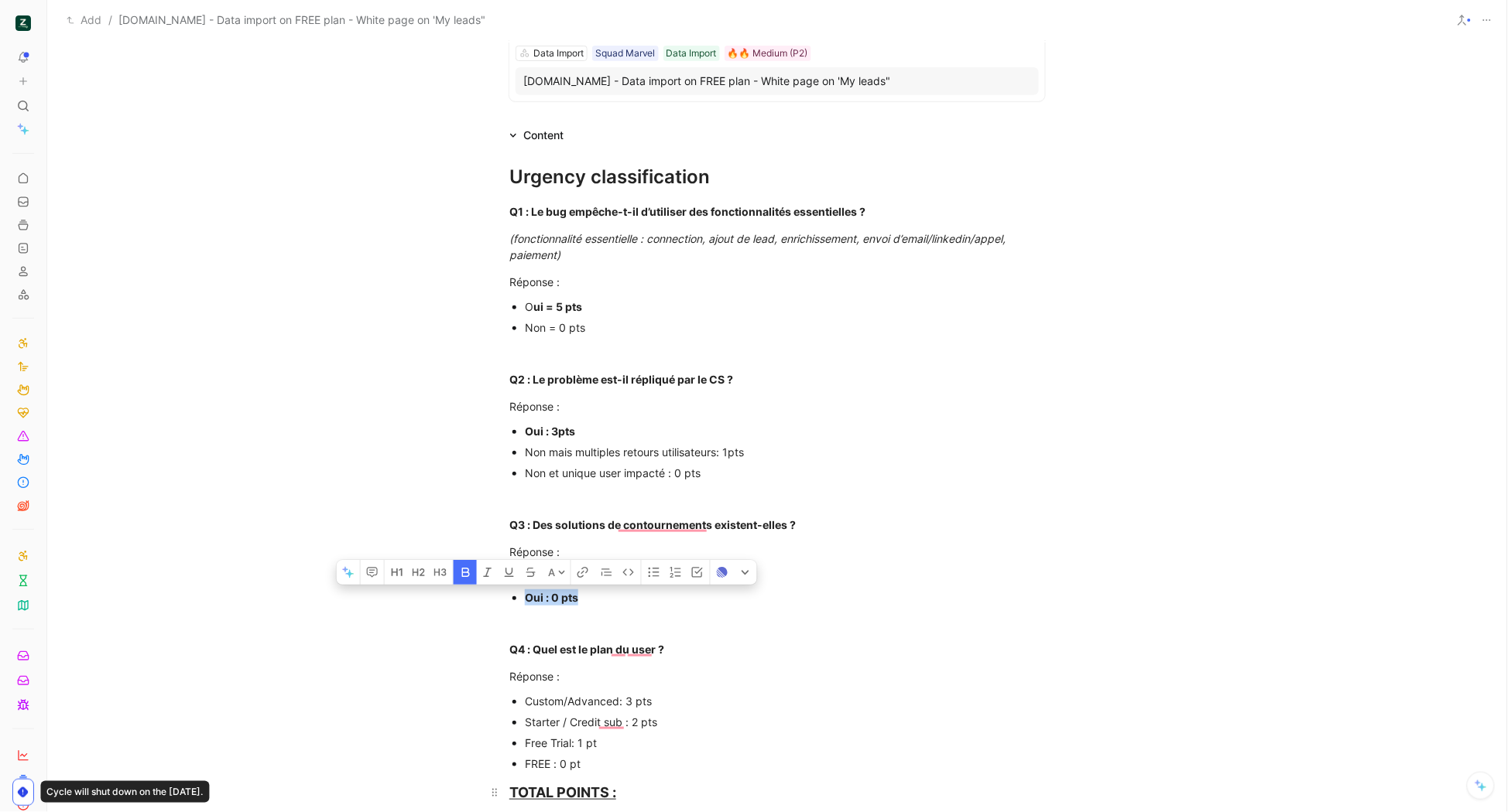
scroll to position [225, 0]
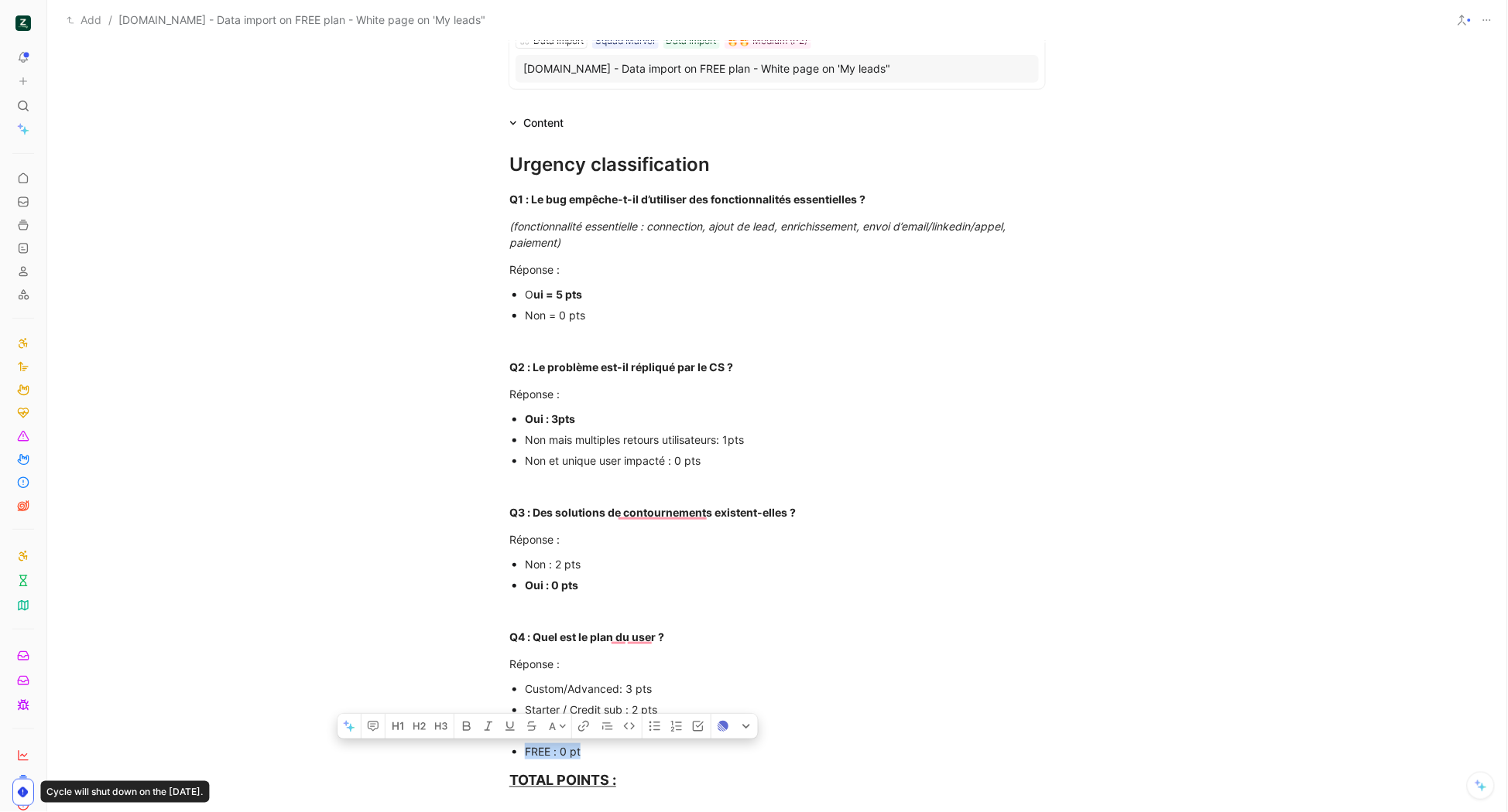
click at [500, 753] on ul "Custom/Advanced: 3 pts Starter / Credit sub : 2 pts Free Trial: 1 pt FREE : 0 pt" at bounding box center [777, 720] width 594 height 84
click at [746, 591] on div "Oui : 0 pts" at bounding box center [785, 585] width 520 height 16
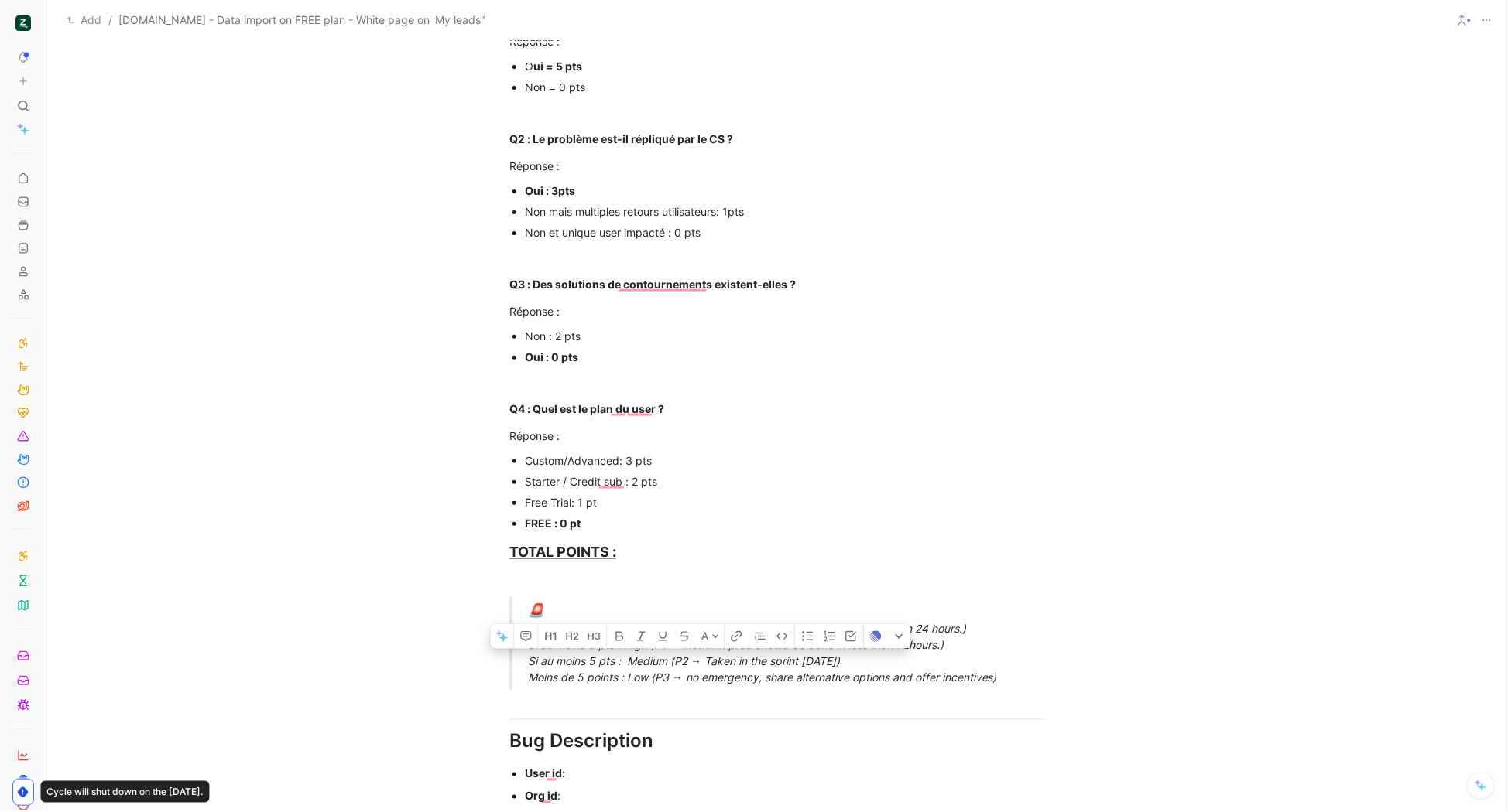
drag, startPoint x: 523, startPoint y: 662, endPoint x: 923, endPoint y: 662, distance: 400.0
click at [923, 662] on div "🚨 Si au moins 10 pts : Urgent (P0 → Hotfix in prod should be done in less than …" at bounding box center [795, 645] width 535 height 85
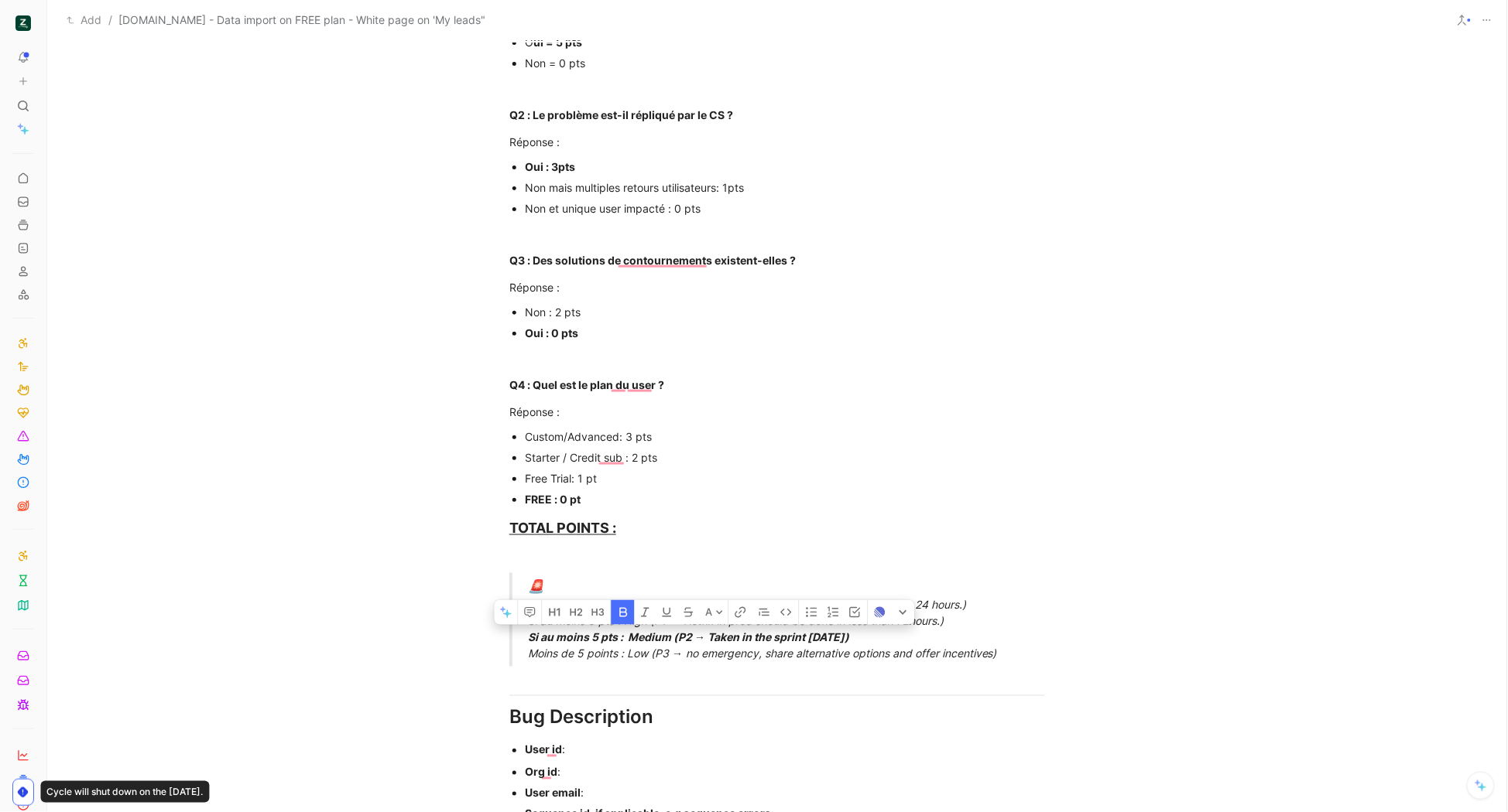
click at [618, 748] on div "User id :" at bounding box center [785, 750] width 520 height 16
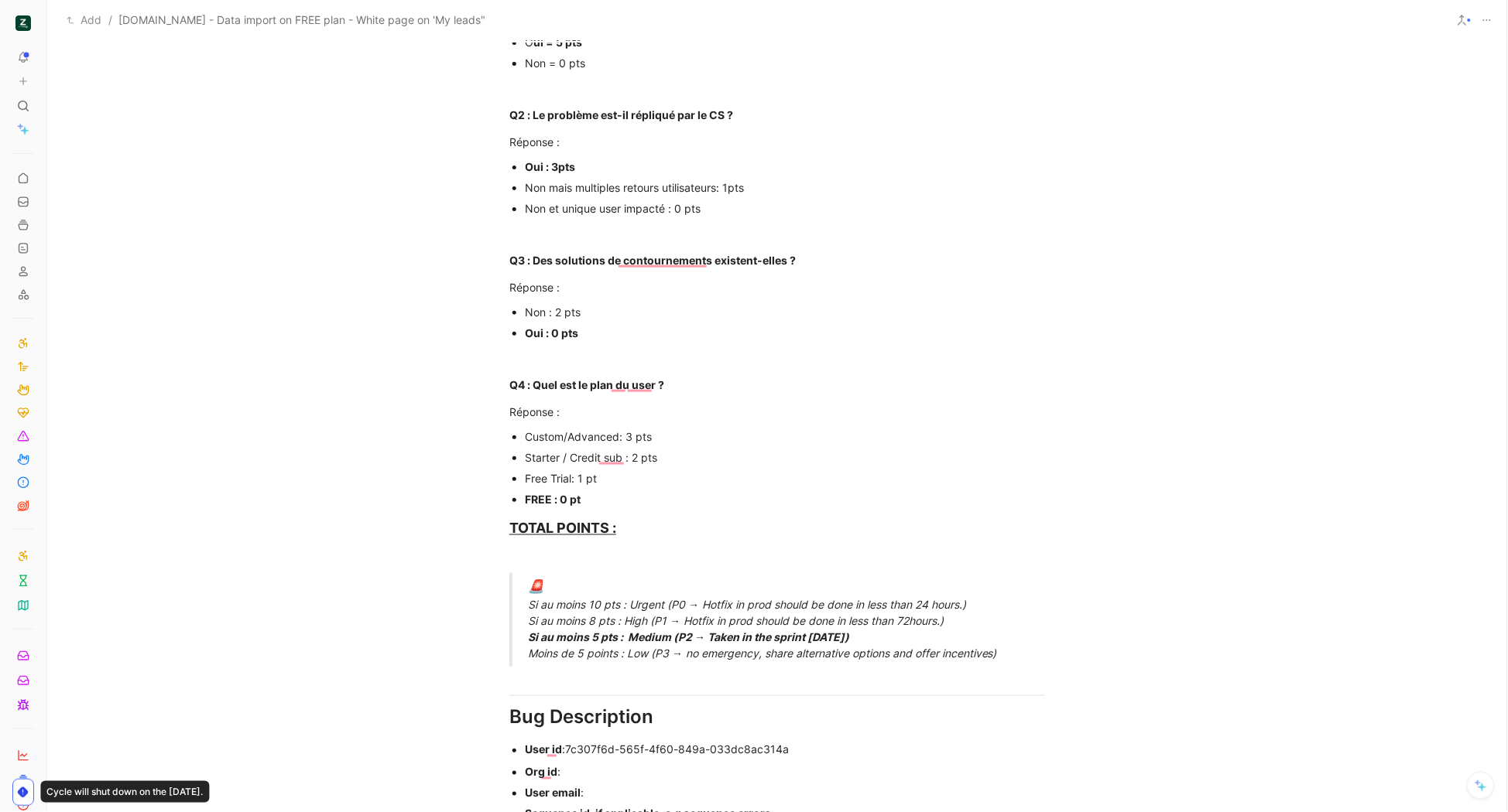
click at [603, 771] on div "Org id :" at bounding box center [785, 773] width 520 height 16
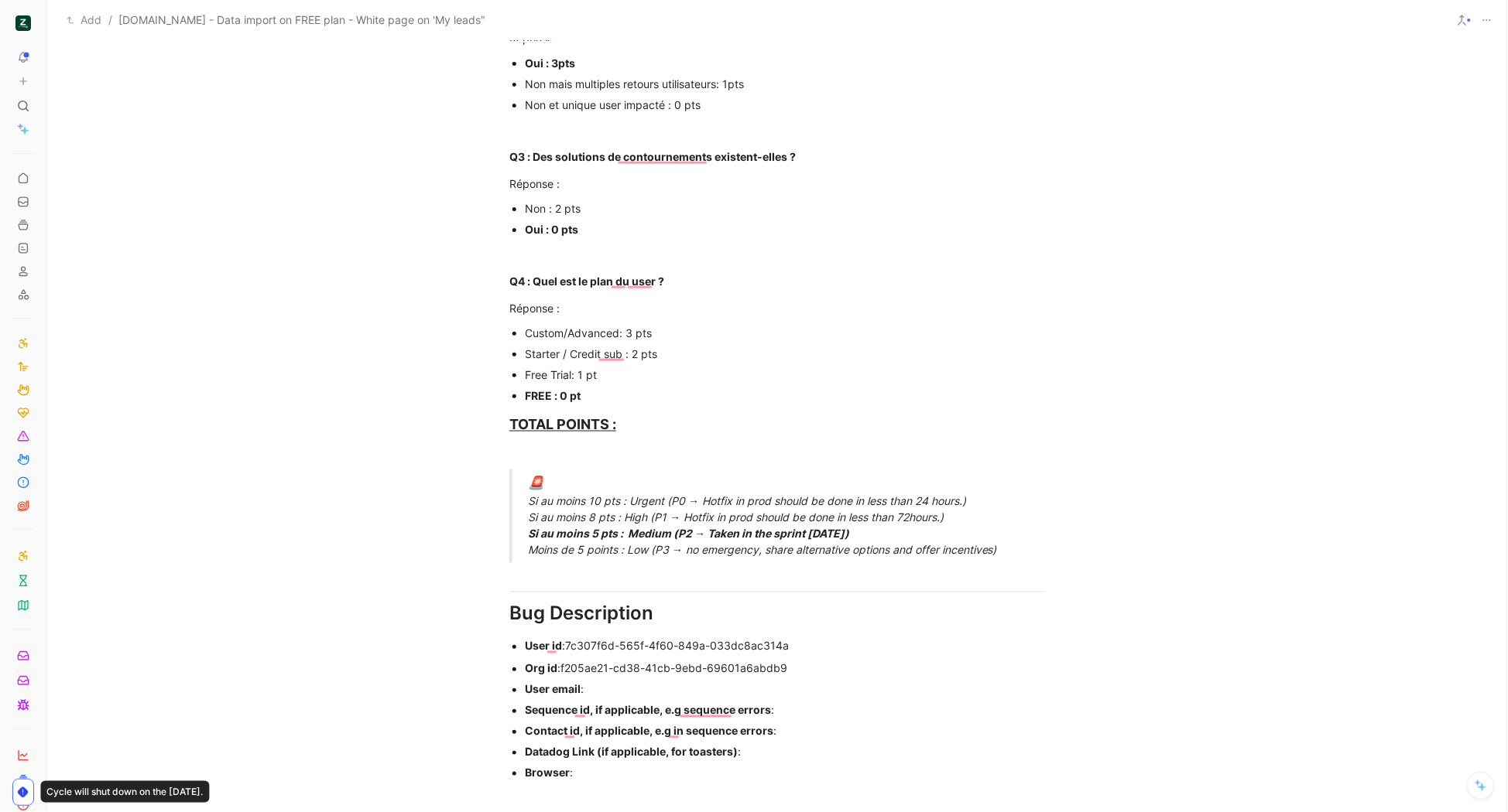
click at [634, 682] on div "User email :" at bounding box center [785, 690] width 520 height 16
click at [634, 688] on div "User email :" at bounding box center [785, 690] width 520 height 16
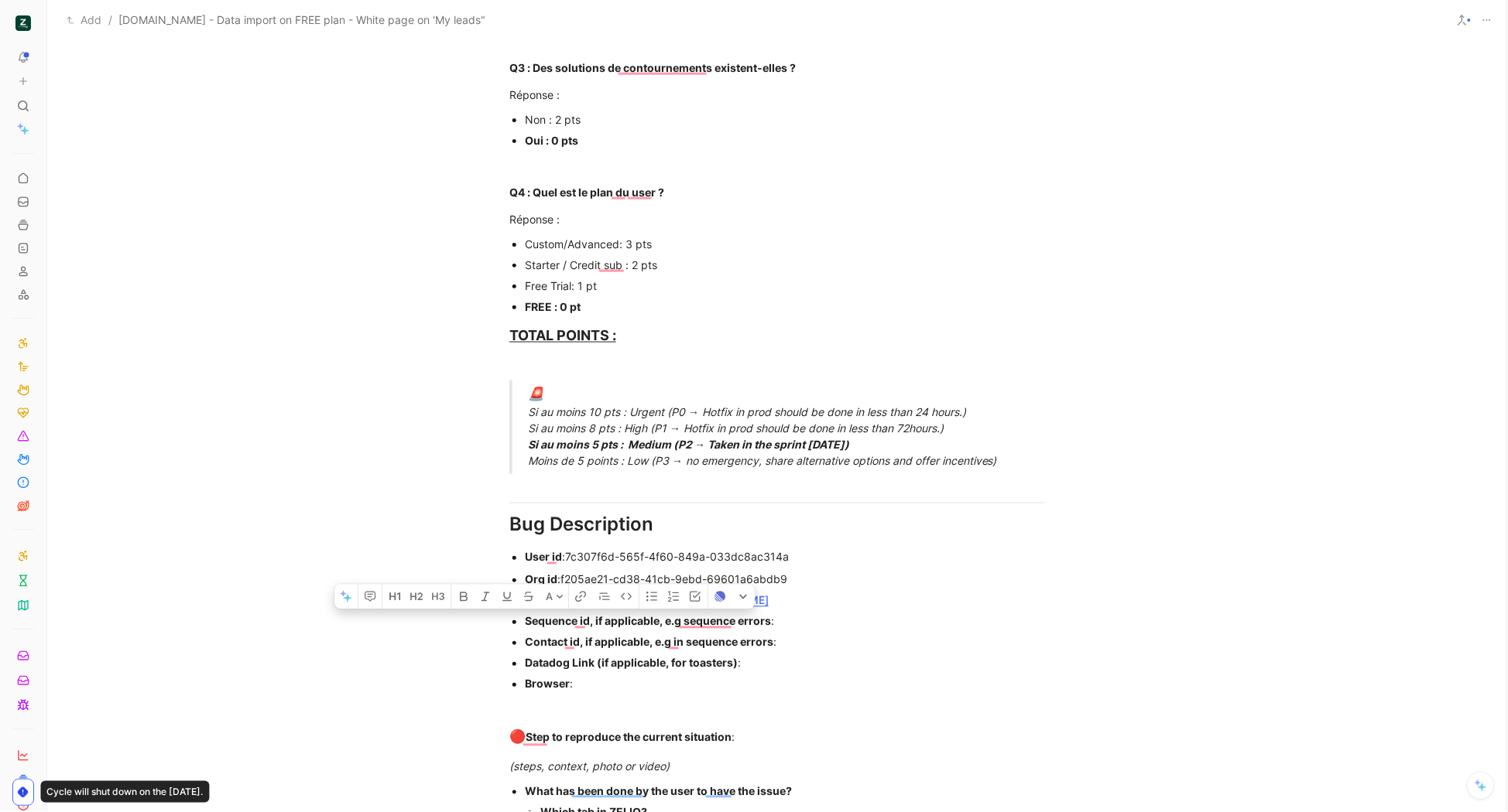
drag, startPoint x: 582, startPoint y: 675, endPoint x: 519, endPoint y: 618, distance: 85.0
click at [519, 618] on ul "Org id : f205ae21-cd38-41cb-9ebd-69601a6abdb9 User email : pierre@floormates.ap…" at bounding box center [777, 633] width 594 height 126
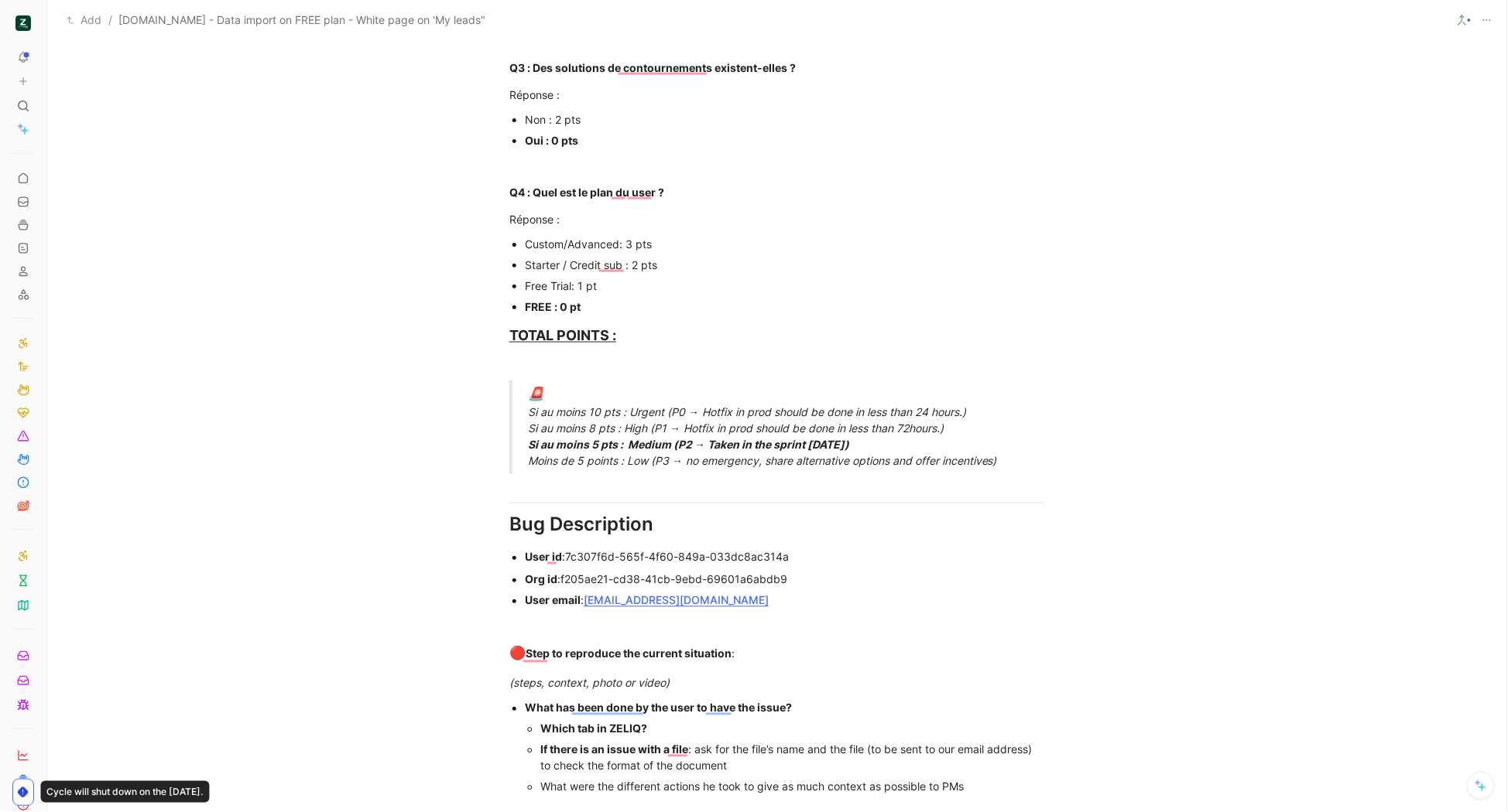
scroll to position [695, 0]
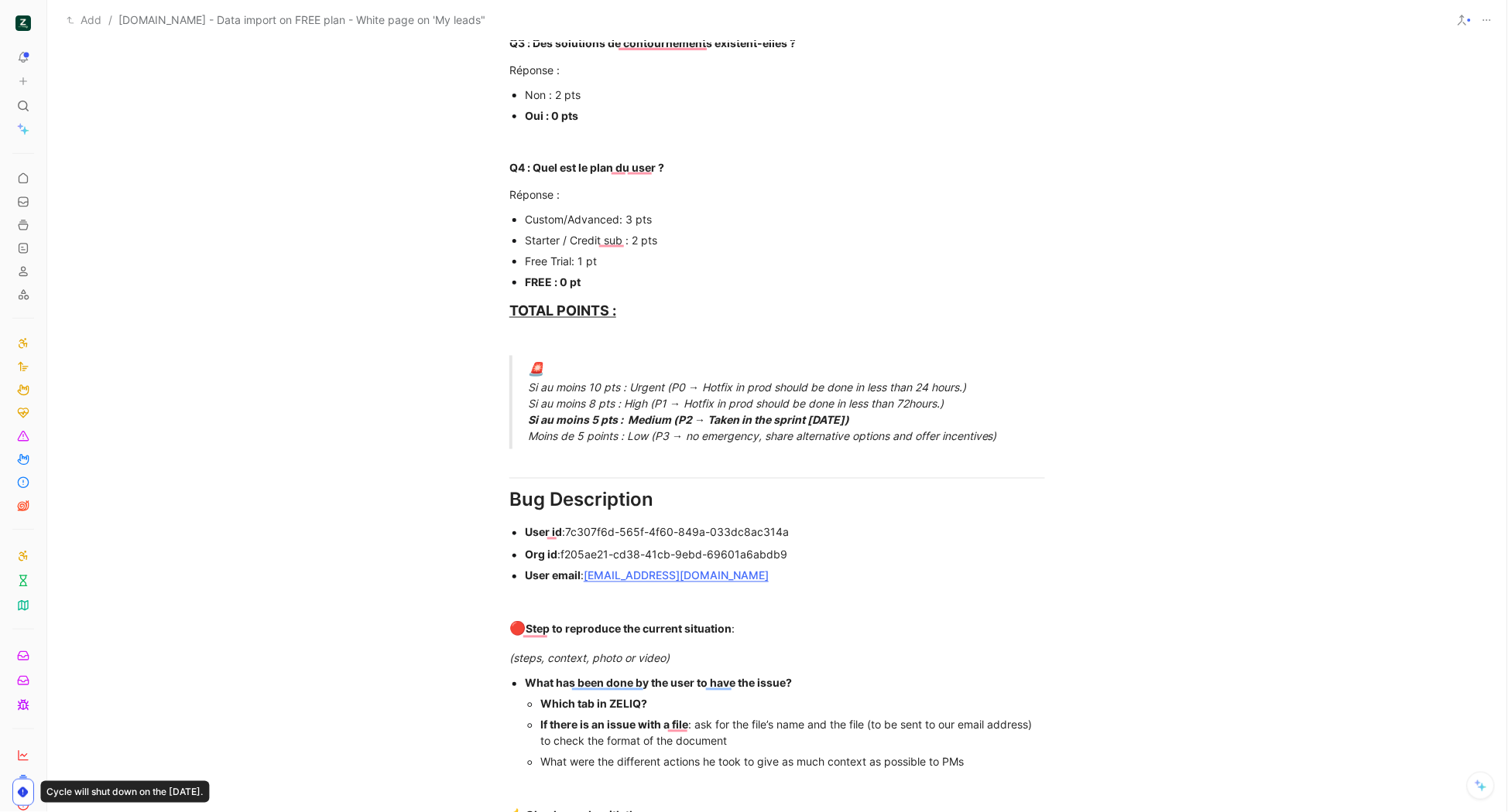
click at [668, 719] on strong "If there is an issue with a file" at bounding box center [614, 725] width 148 height 13
click at [681, 707] on div "Which tab in ZELIQ?" at bounding box center [792, 704] width 505 height 16
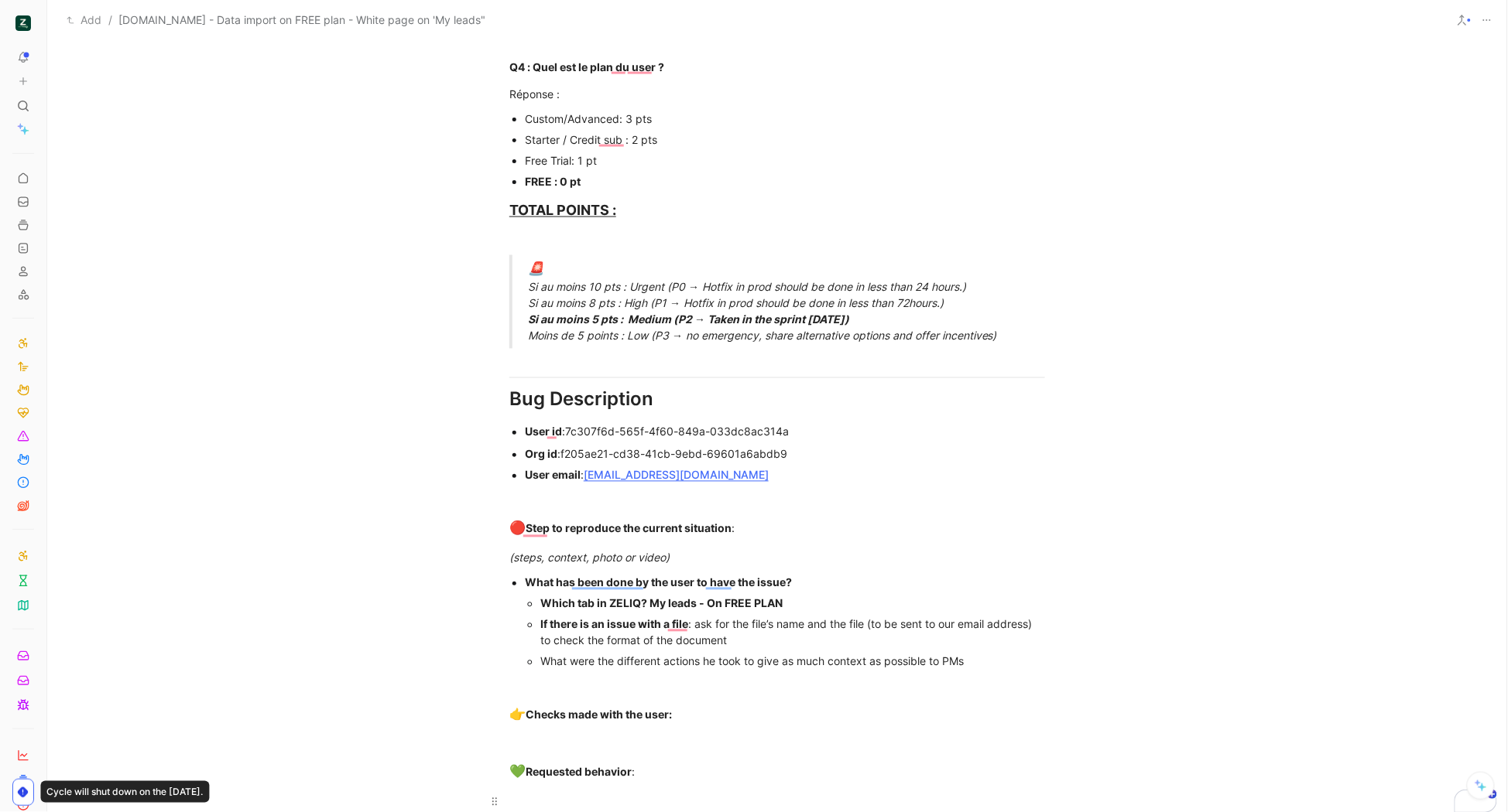
scroll to position [809, 0]
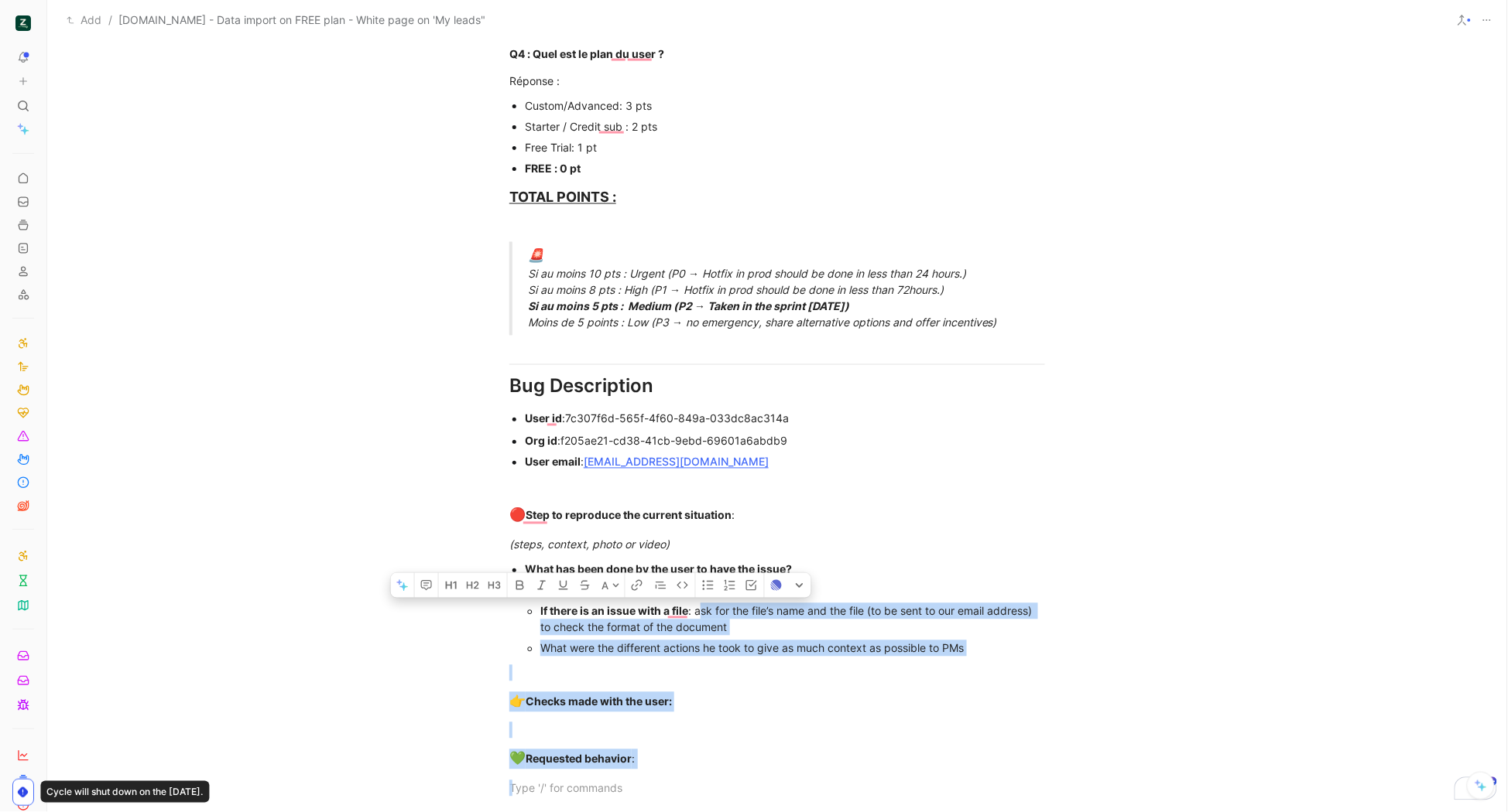
drag, startPoint x: 660, startPoint y: 761, endPoint x: 696, endPoint y: 607, distance: 158.2
click at [696, 607] on div "Urgency classification Q1 : Le bug empêche-t-il d’utiliser des fonctionnalités …" at bounding box center [777, 182] width 1460 height 1265
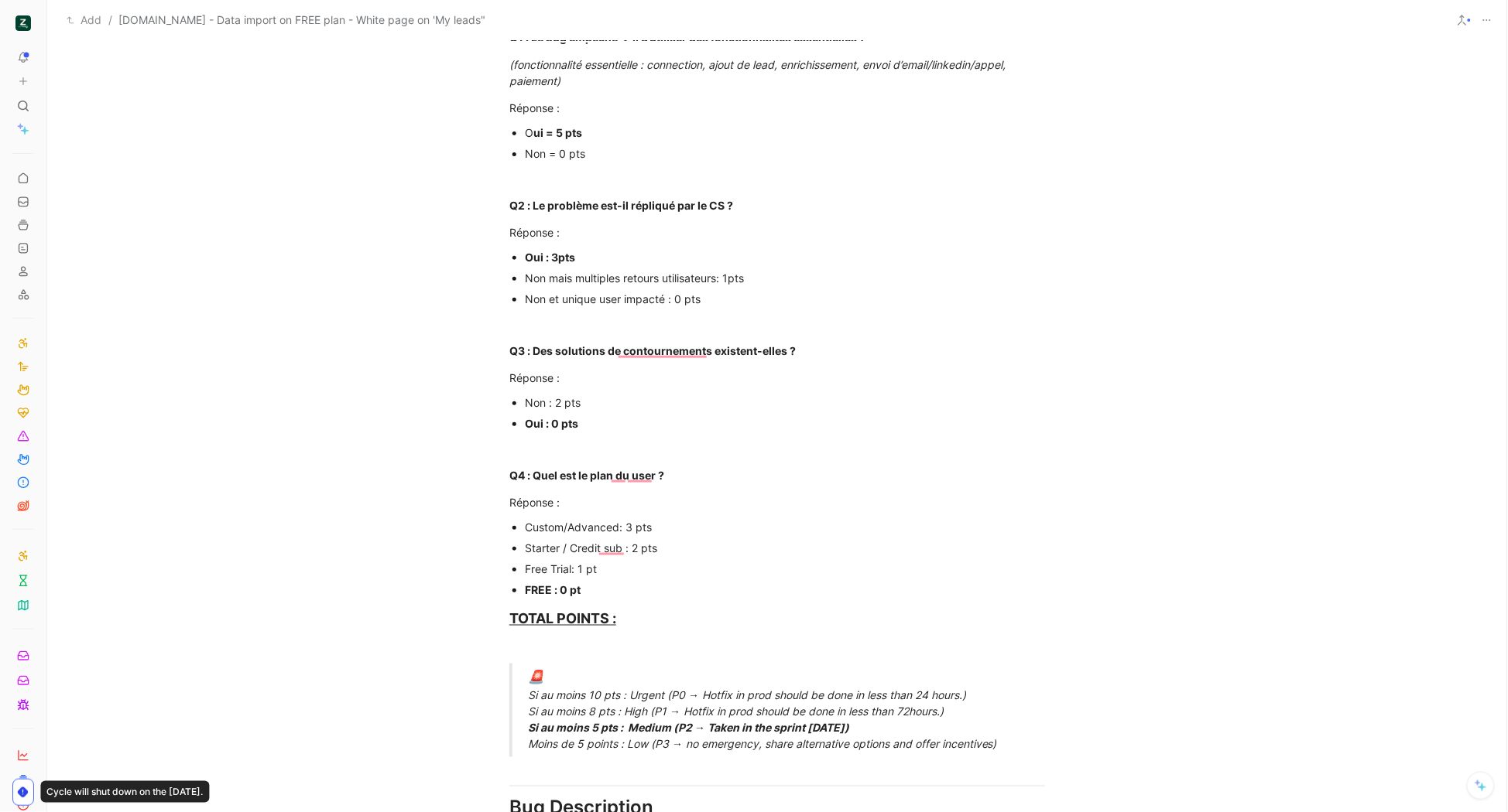
scroll to position [0, 0]
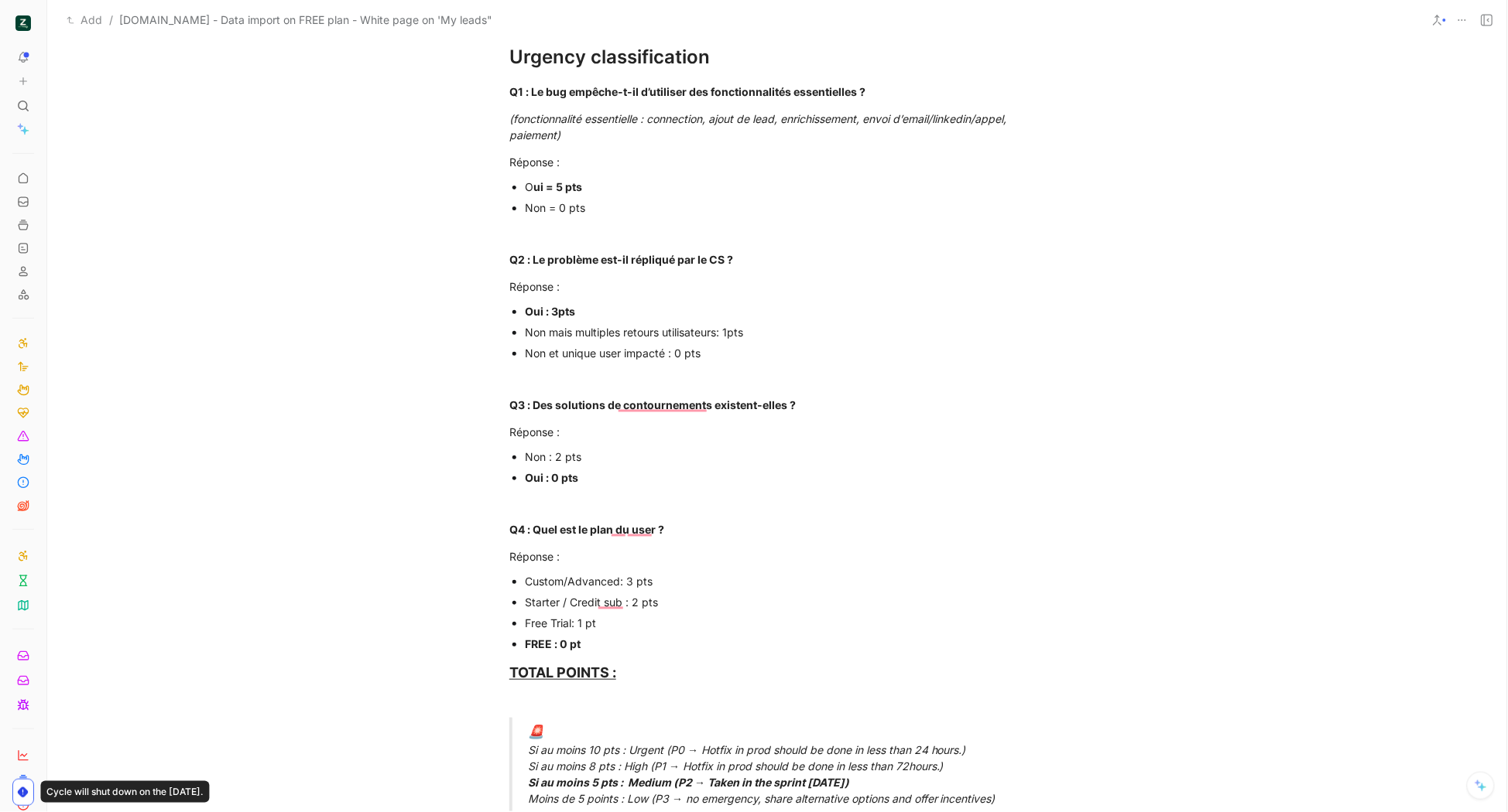
scroll to position [1411, 0]
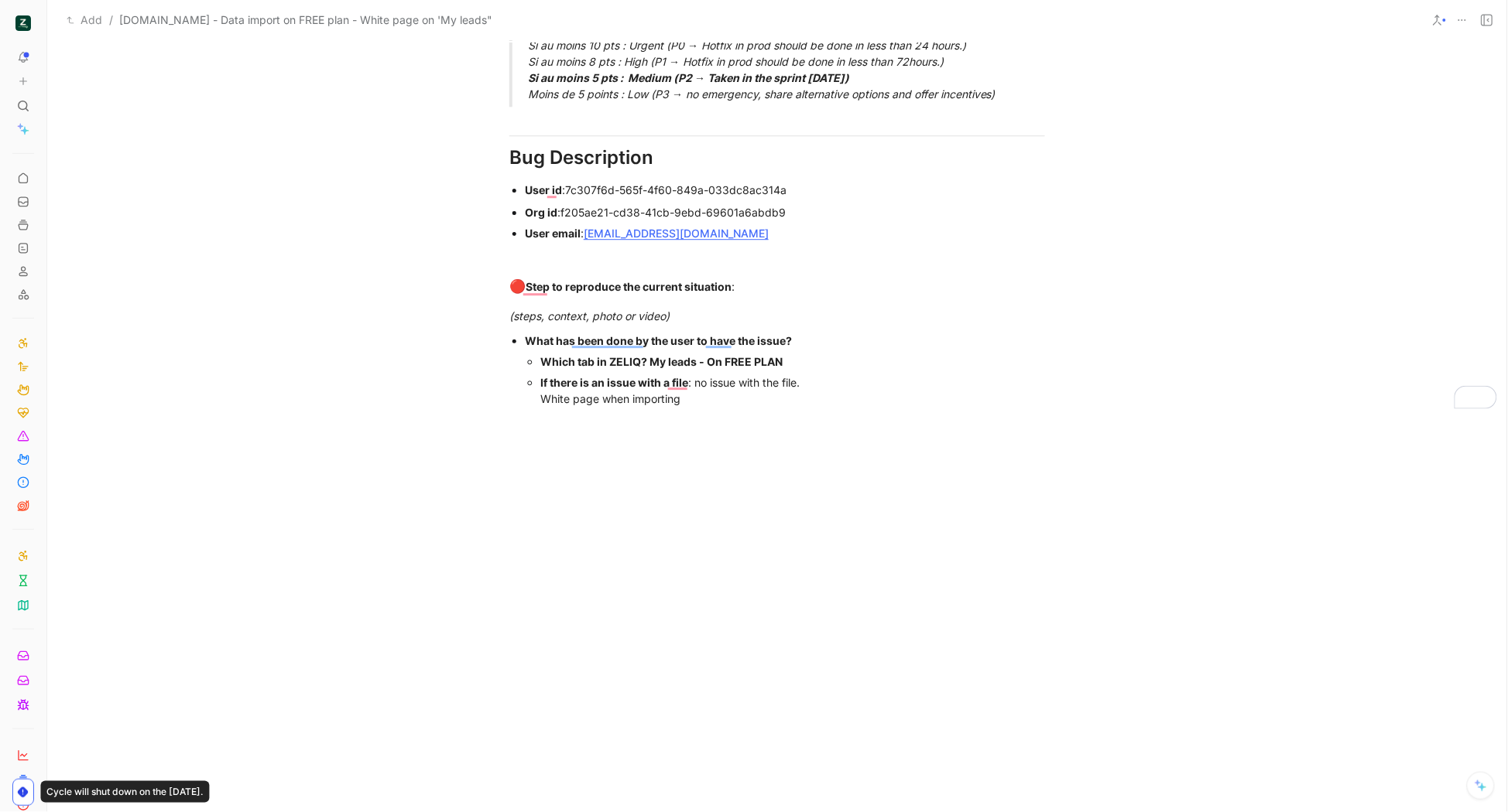
click at [755, 392] on div "If there is an issue with a file : no issue with the file. White page when impo…" at bounding box center [792, 390] width 505 height 32
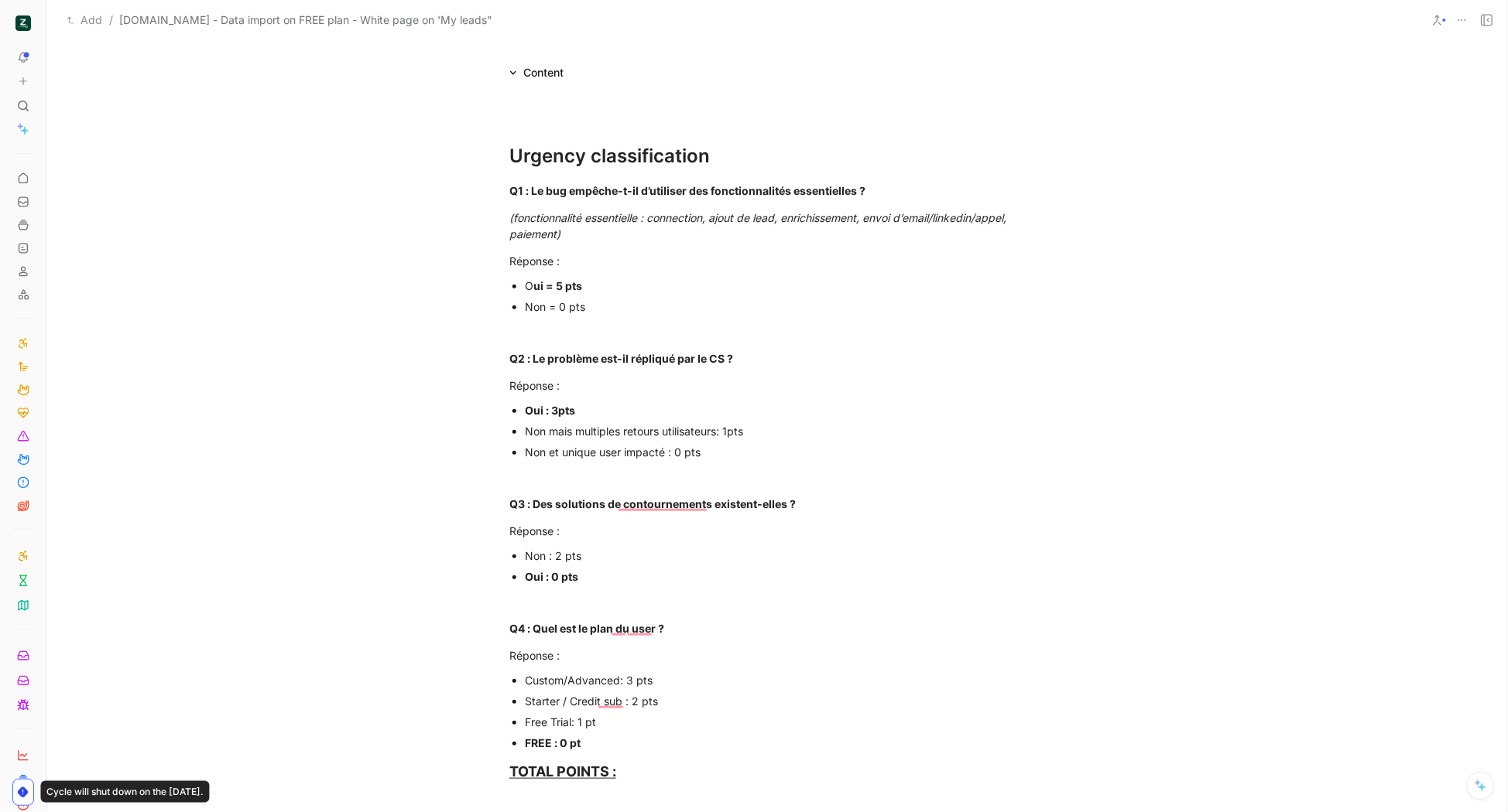
scroll to position [0, 0]
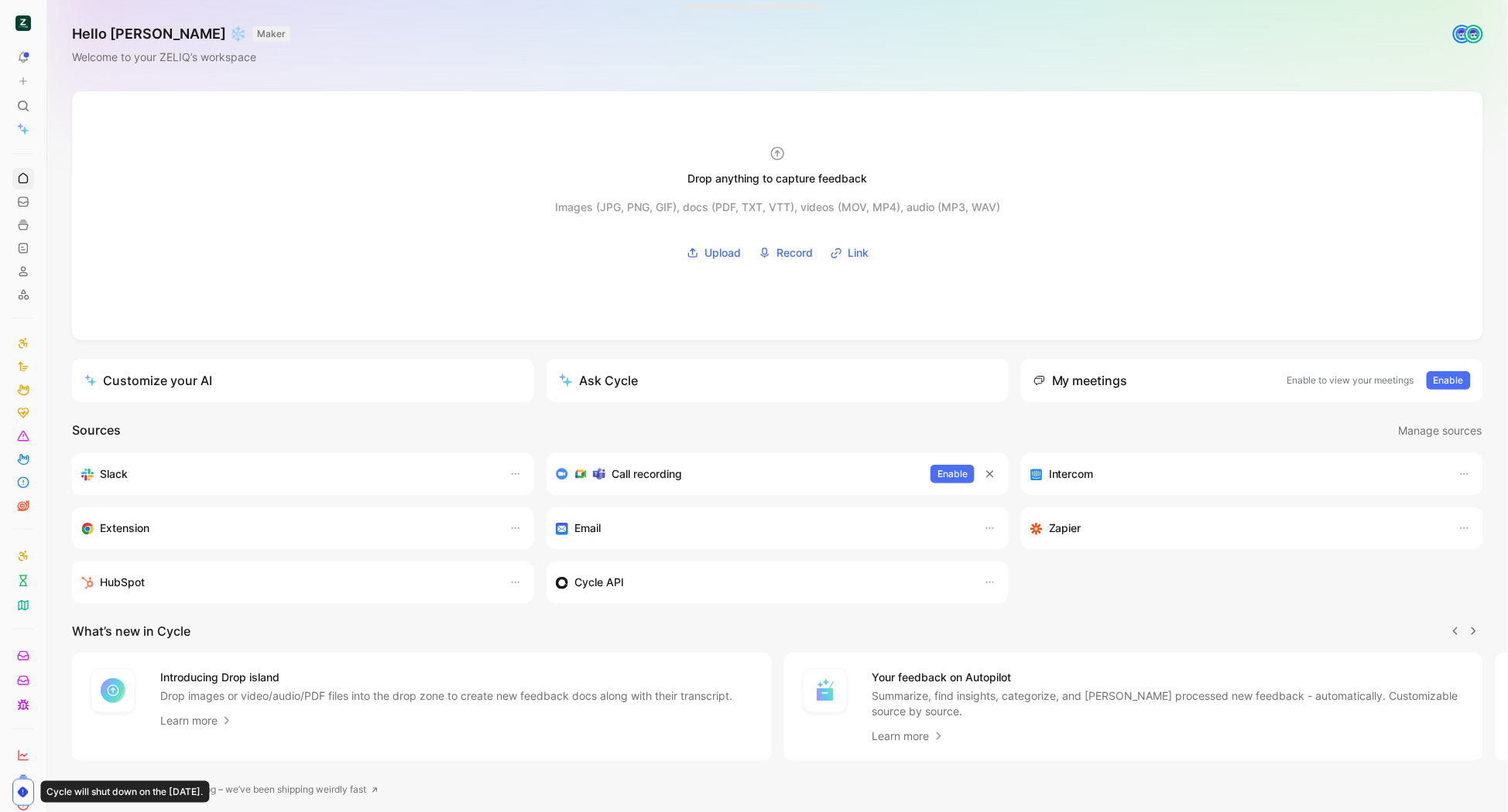
scroll to position [0, 1]
